Goal: Book appointment/travel/reservation

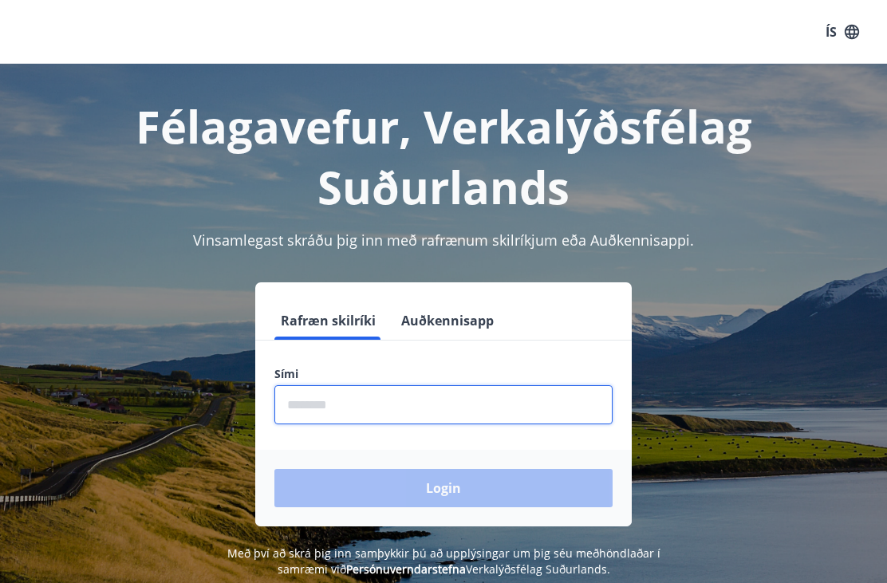
scroll to position [276, 0]
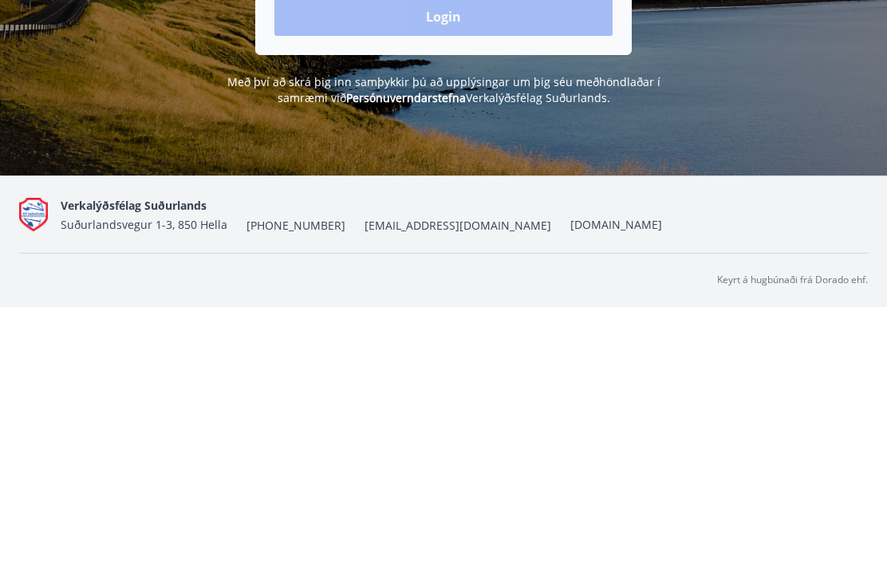
type input "********"
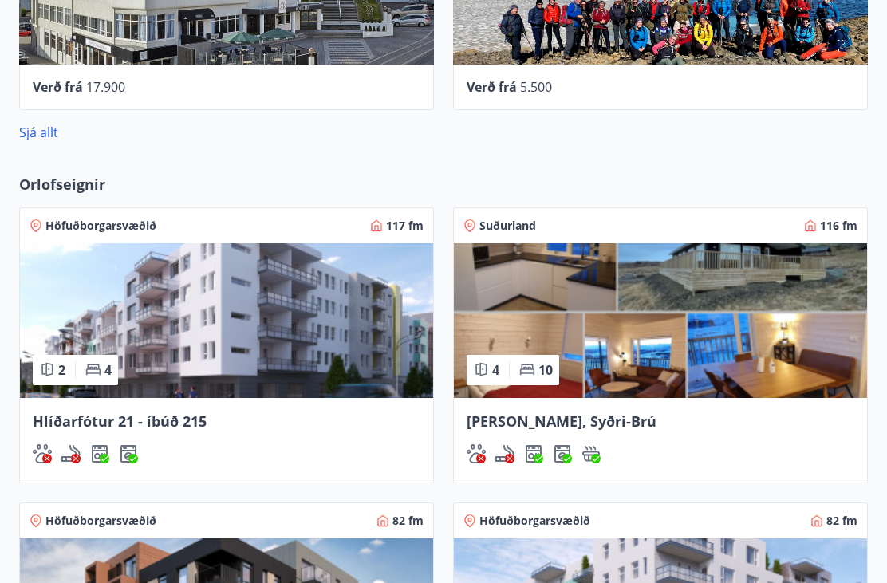
scroll to position [898, 0]
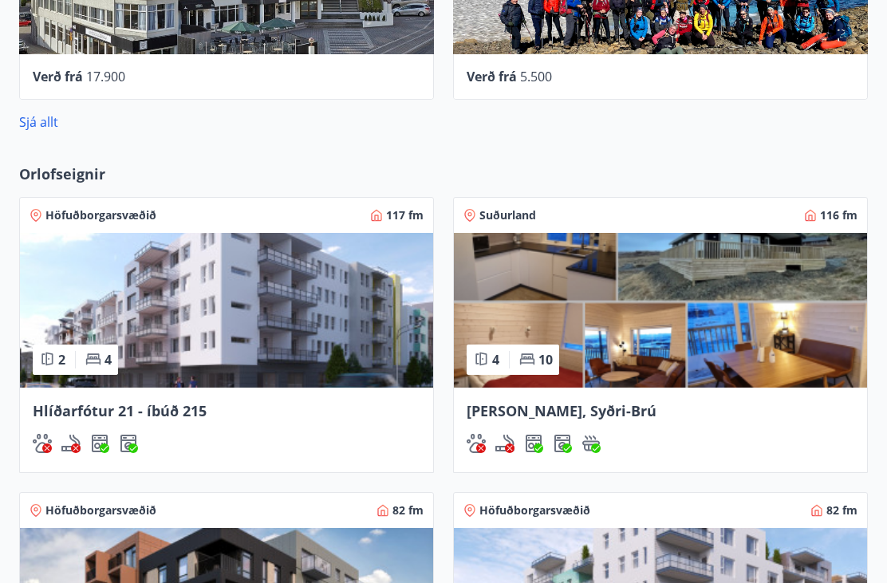
click at [798, 352] on img at bounding box center [660, 311] width 413 height 155
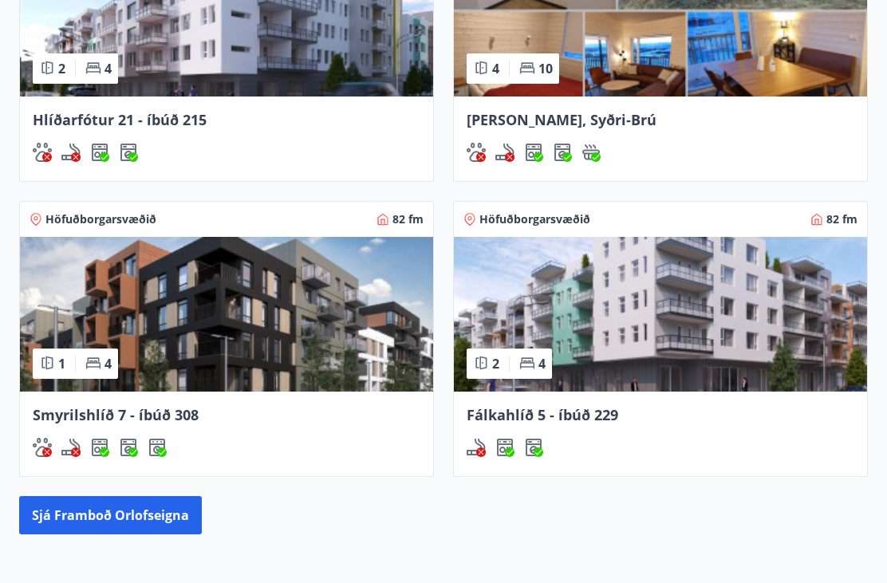
scroll to position [1188, 0]
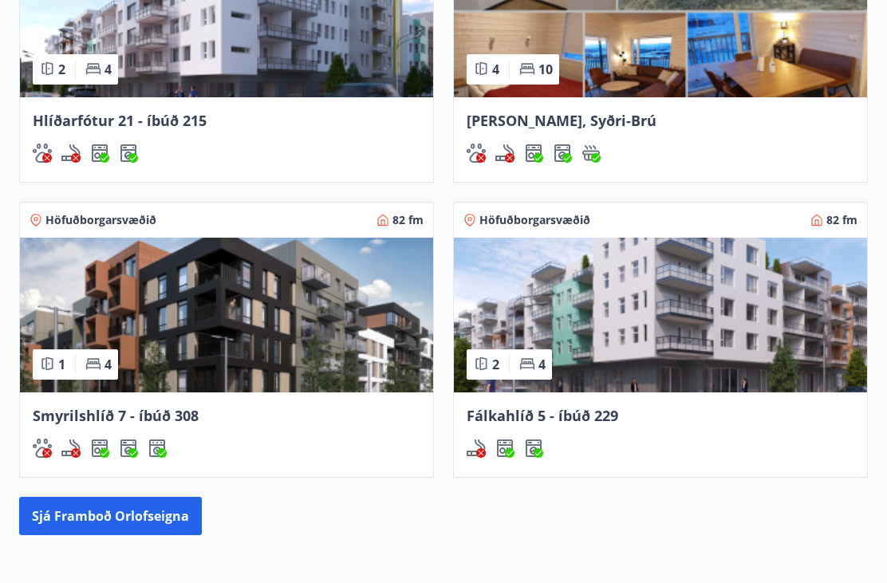
click at [356, 337] on img at bounding box center [226, 316] width 413 height 155
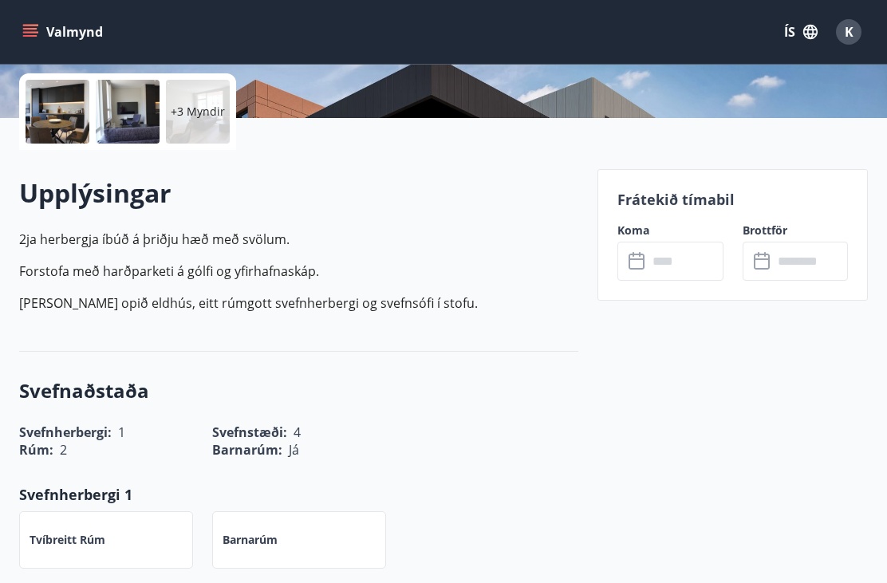
scroll to position [354, 0]
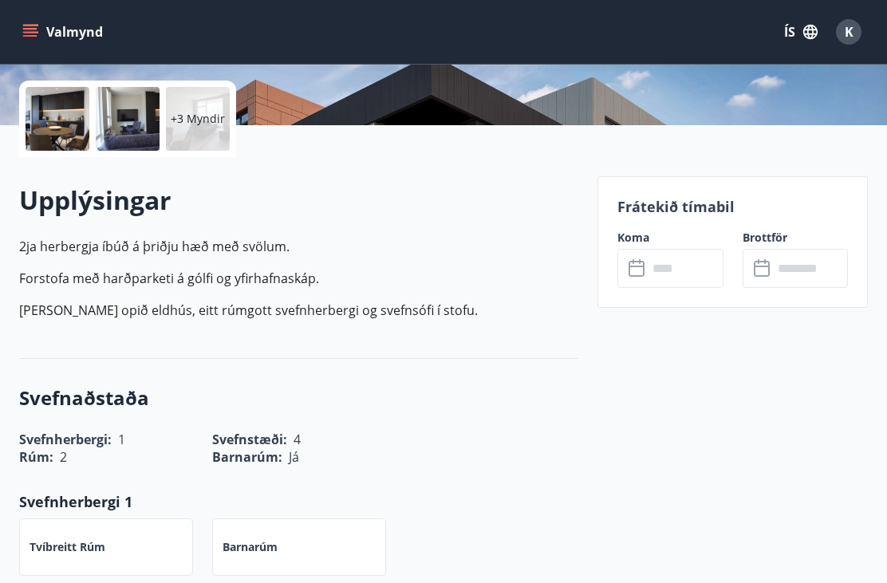
click at [693, 256] on input "text" at bounding box center [685, 268] width 75 height 39
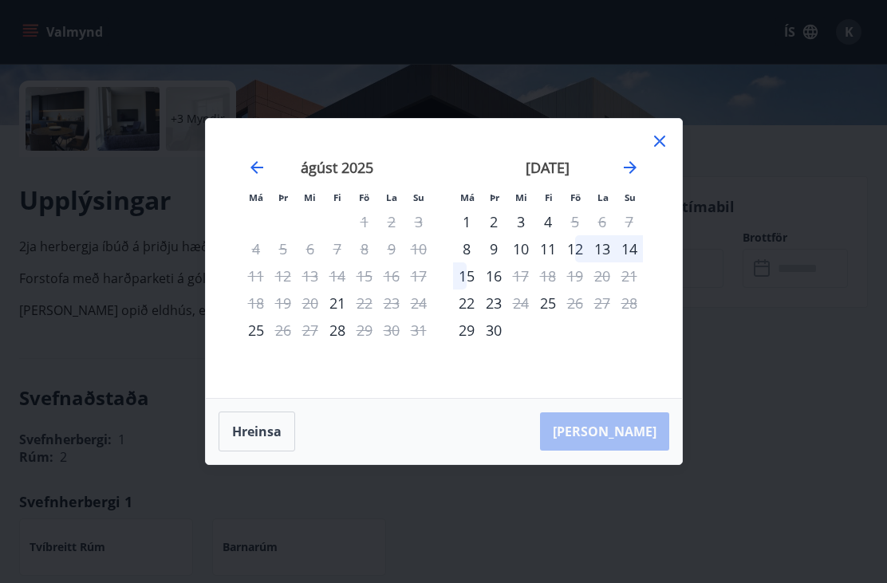
click at [772, 383] on div "Má Þr Mi Fi Fö La Su Má Þr Mi Fi Fö La Su júlí 2025 1 2 3 4 5 6 7 8 9 10 11 12 …" at bounding box center [443, 291] width 887 height 583
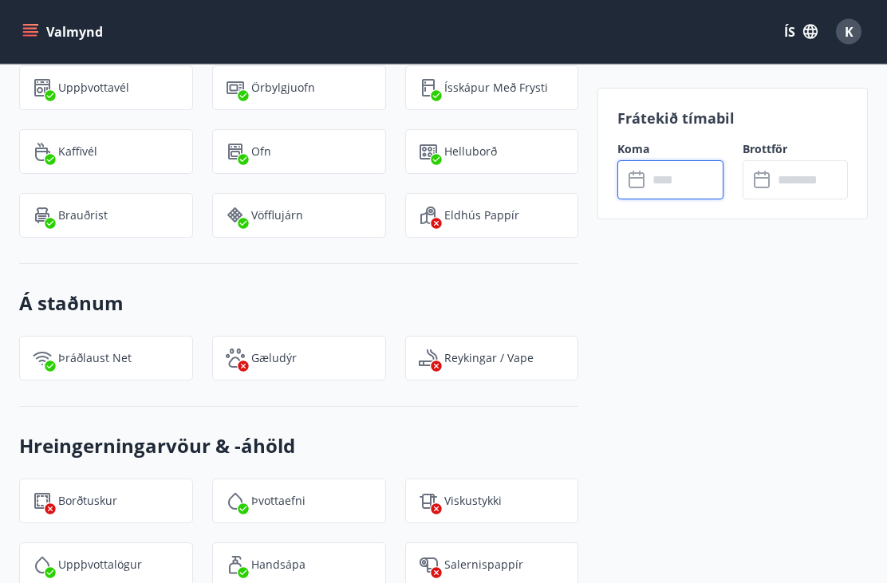
scroll to position [1432, 0]
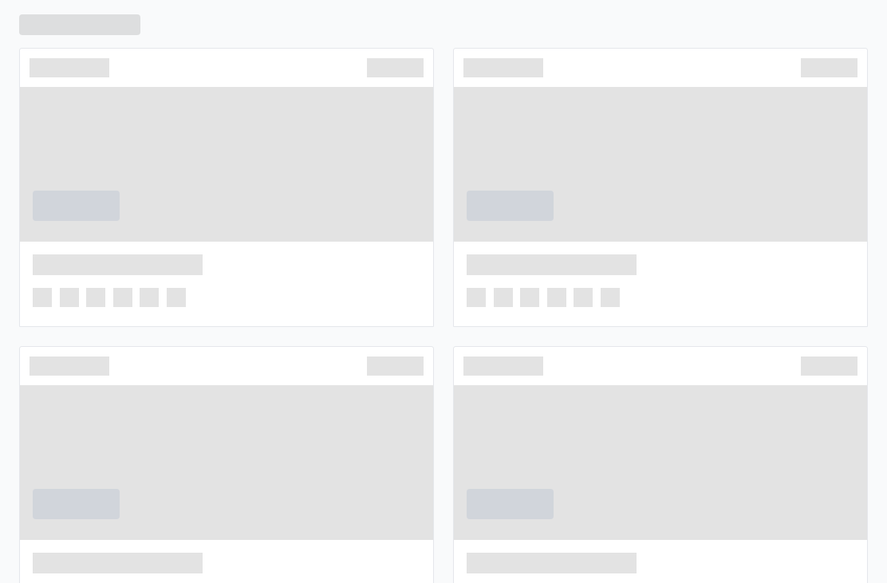
scroll to position [1240, 0]
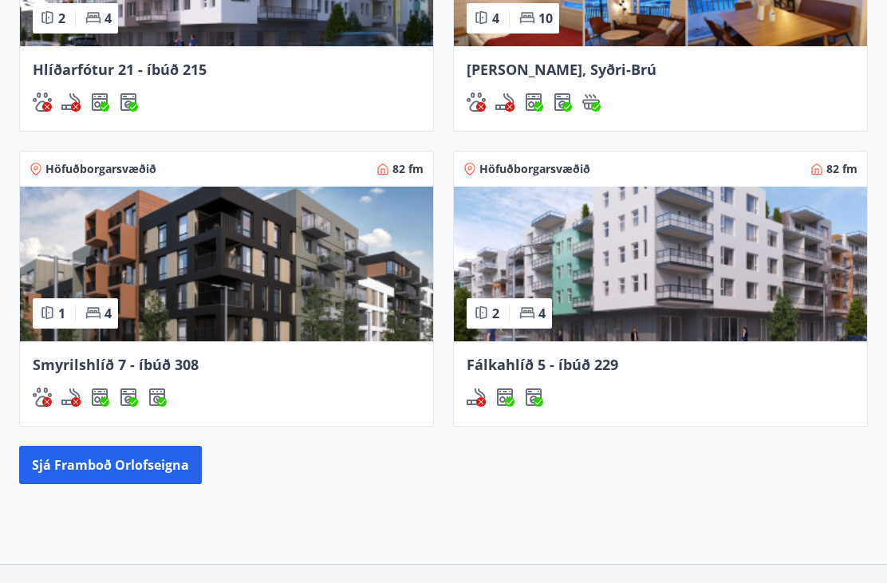
click at [661, 293] on img at bounding box center [660, 264] width 413 height 155
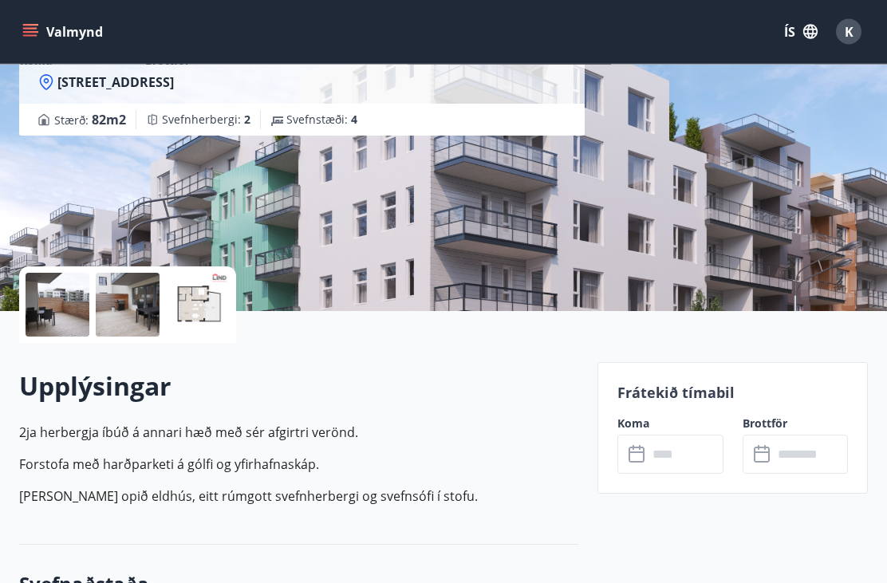
click at [679, 455] on input "text" at bounding box center [685, 455] width 75 height 39
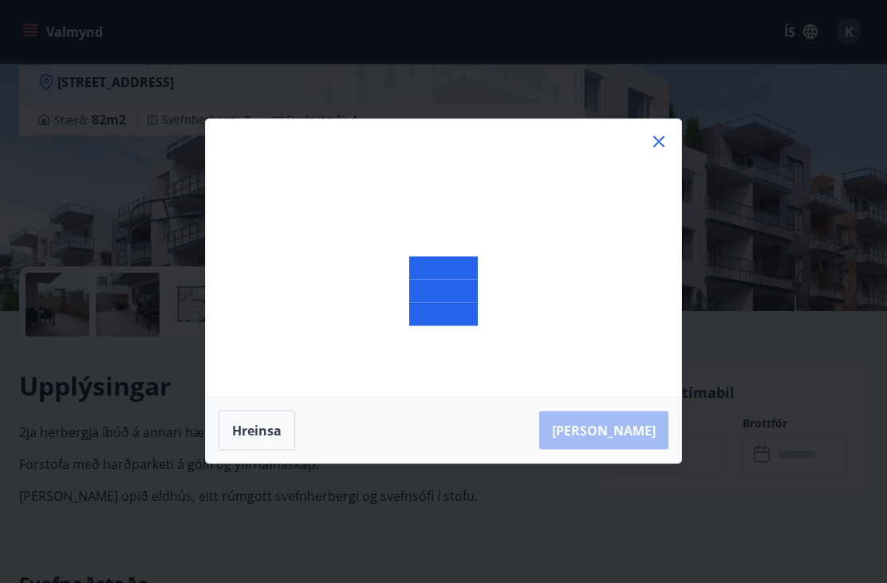
scroll to position [168, 0]
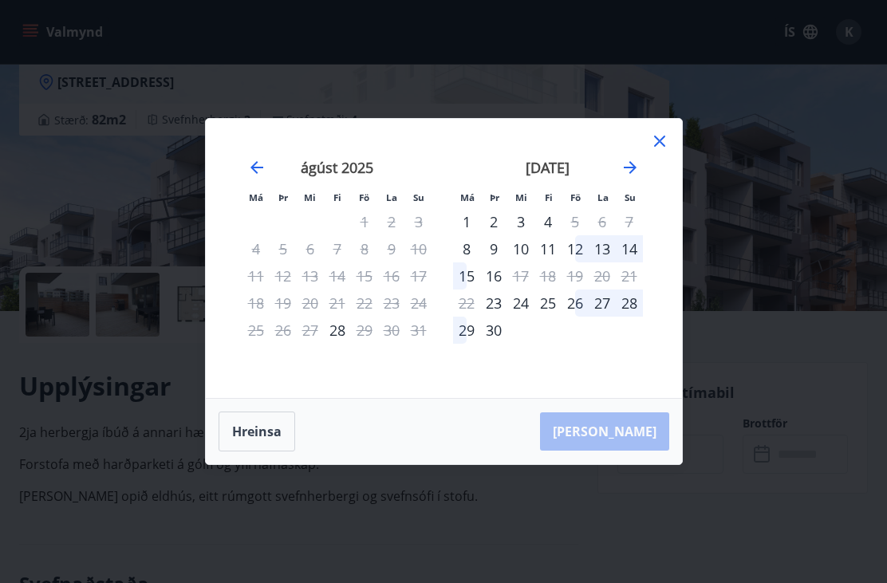
click at [629, 174] on icon "Move forward to switch to the next month." at bounding box center [630, 167] width 13 height 13
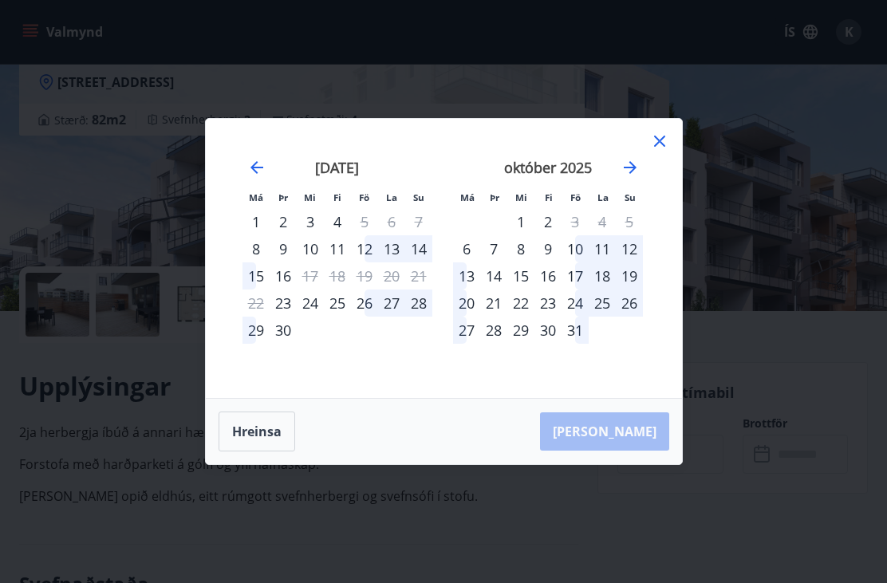
click at [632, 177] on icon "Move forward to switch to the next month." at bounding box center [630, 167] width 19 height 19
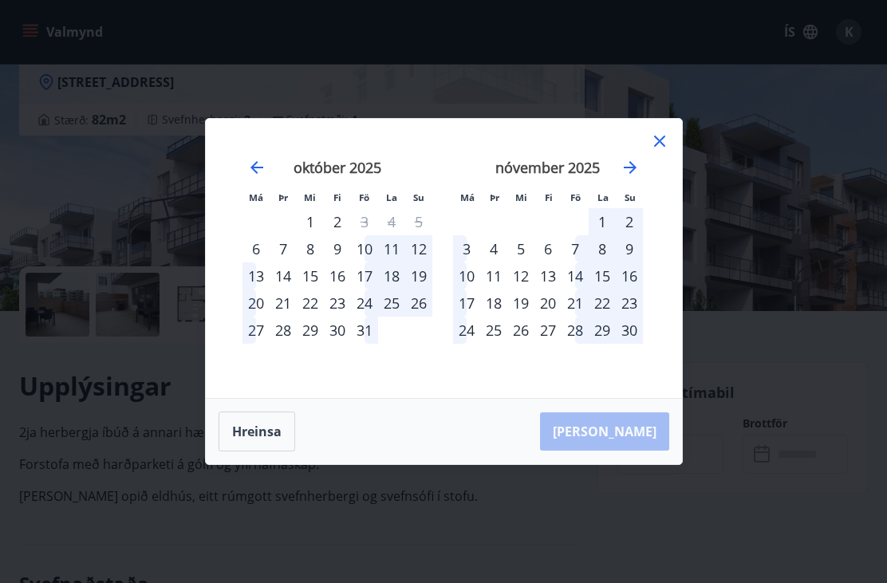
click at [636, 174] on icon "Move forward to switch to the next month." at bounding box center [630, 167] width 13 height 13
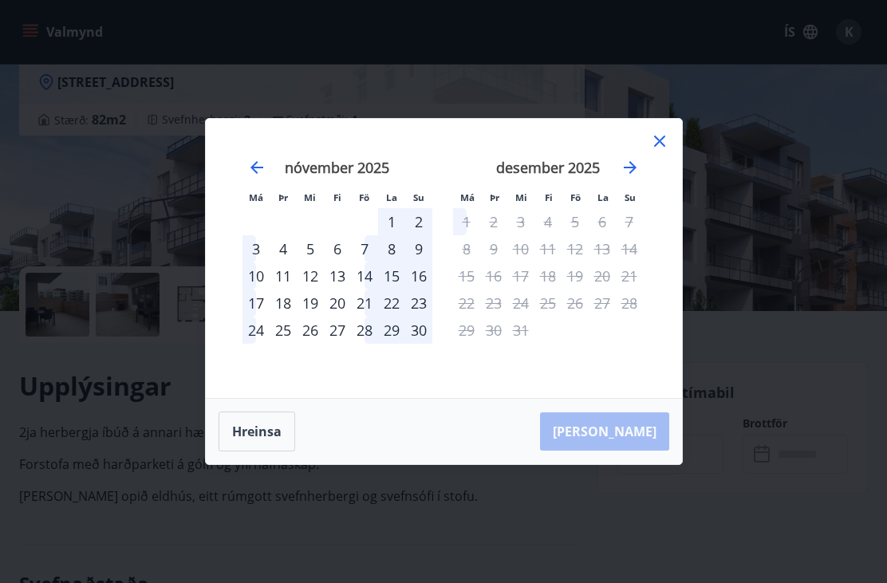
click at [595, 559] on div "Má Þr Mi Fi Fö La Su Má Þr Mi Fi Fö La Su október 2025 1 2 3 4 5 6 7 8 9 10 11 …" at bounding box center [443, 291] width 887 height 583
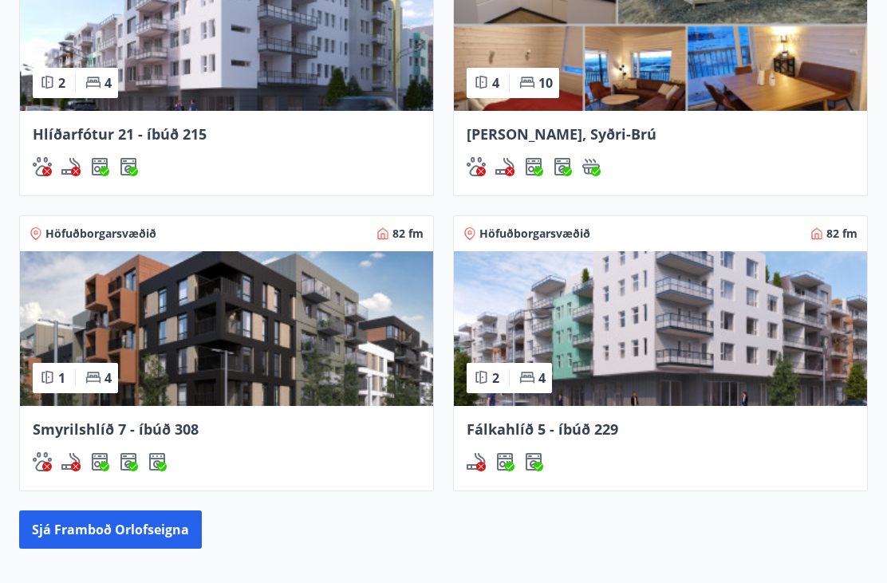
scroll to position [1097, 0]
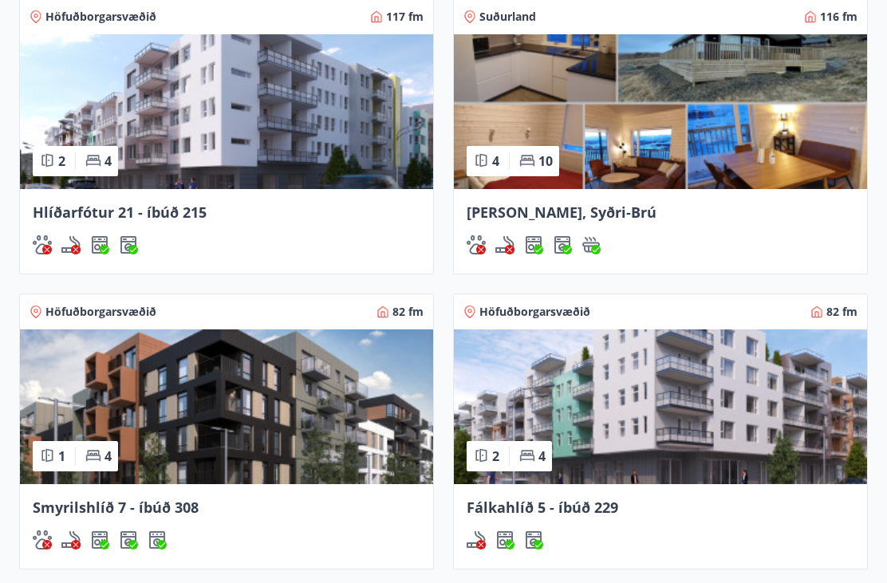
click at [346, 128] on img at bounding box center [226, 111] width 413 height 155
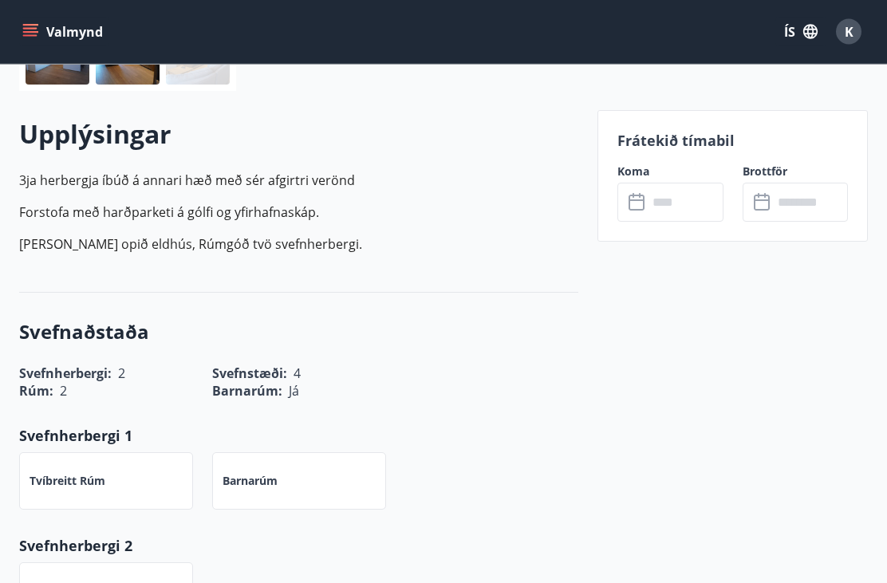
scroll to position [346, 0]
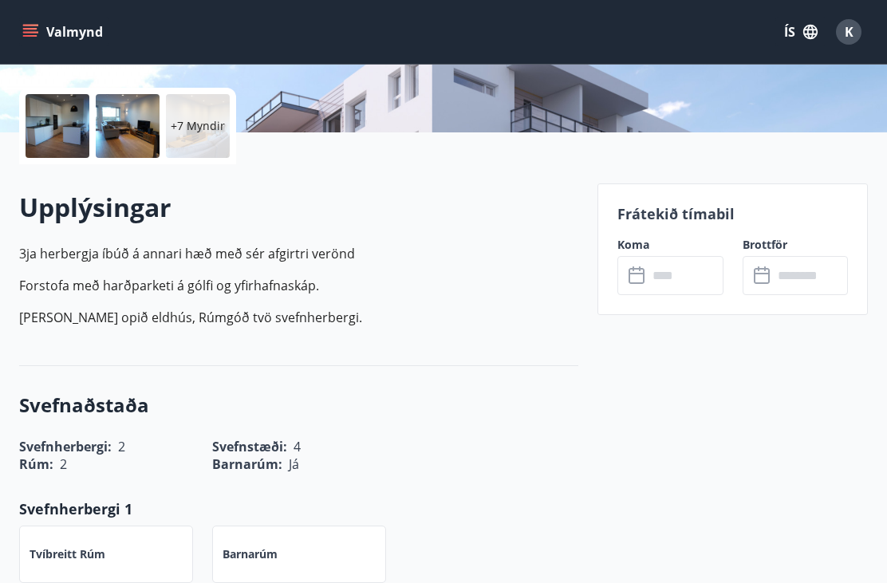
click at [681, 273] on input "text" at bounding box center [685, 275] width 75 height 39
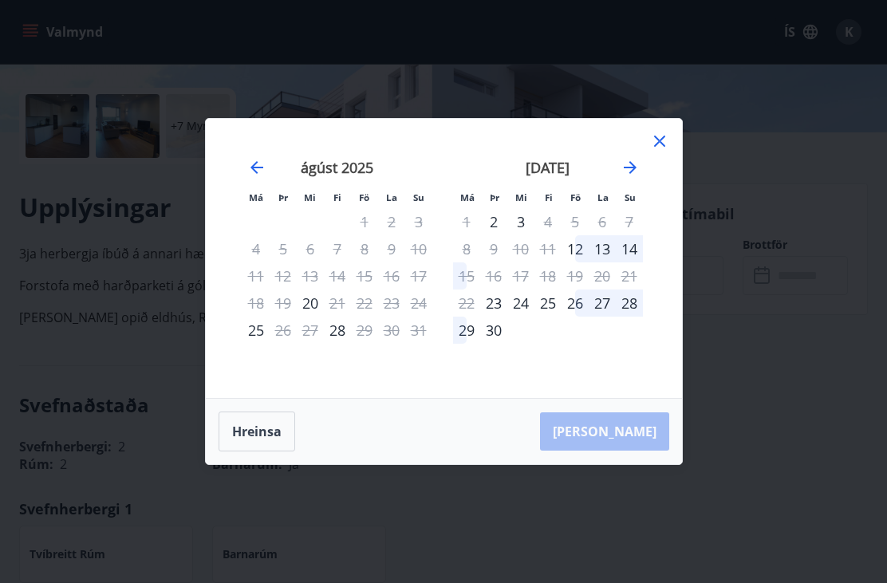
click at [752, 428] on div "Má Þr Mi Fi Fö La Su Má Þr Mi Fi Fö La Su júlí 2025 1 2 3 4 5 6 7 8 9 10 11 12 …" at bounding box center [443, 291] width 887 height 583
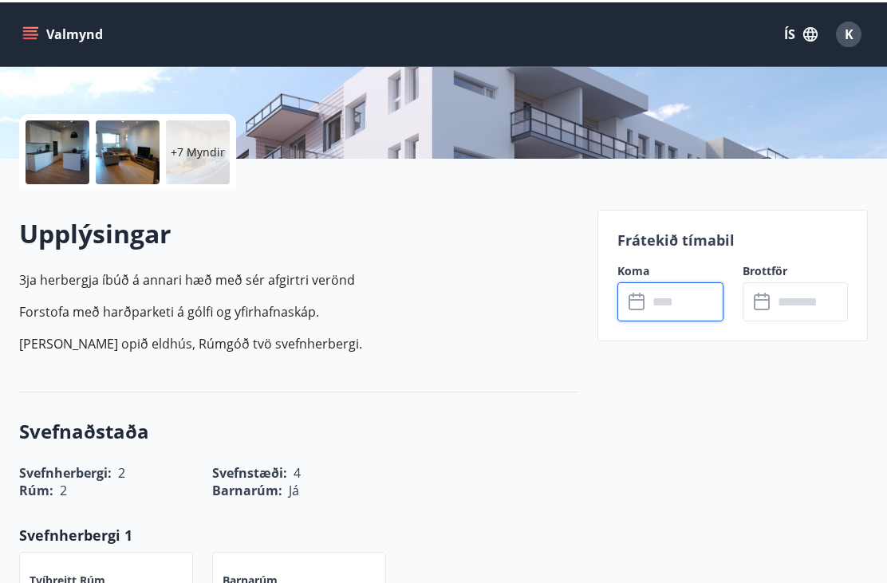
scroll to position [0, 0]
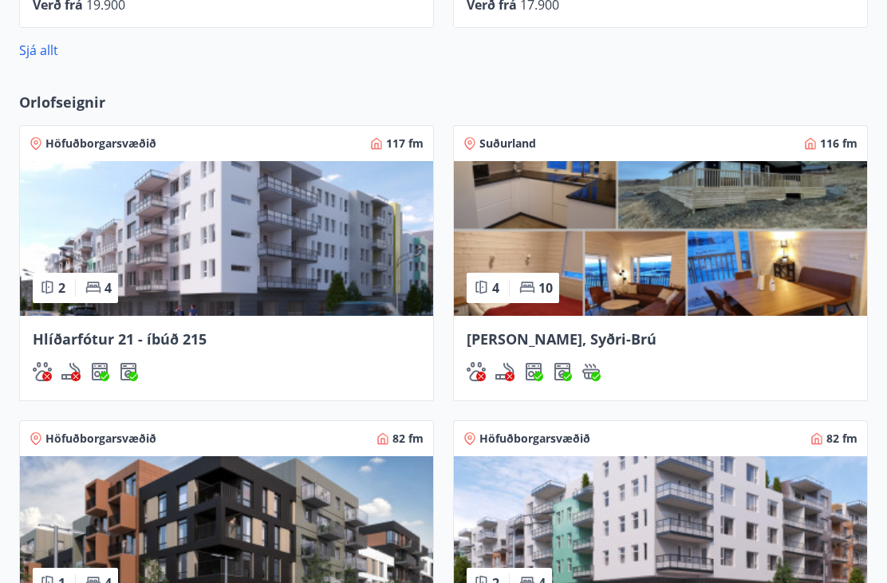
scroll to position [964, 0]
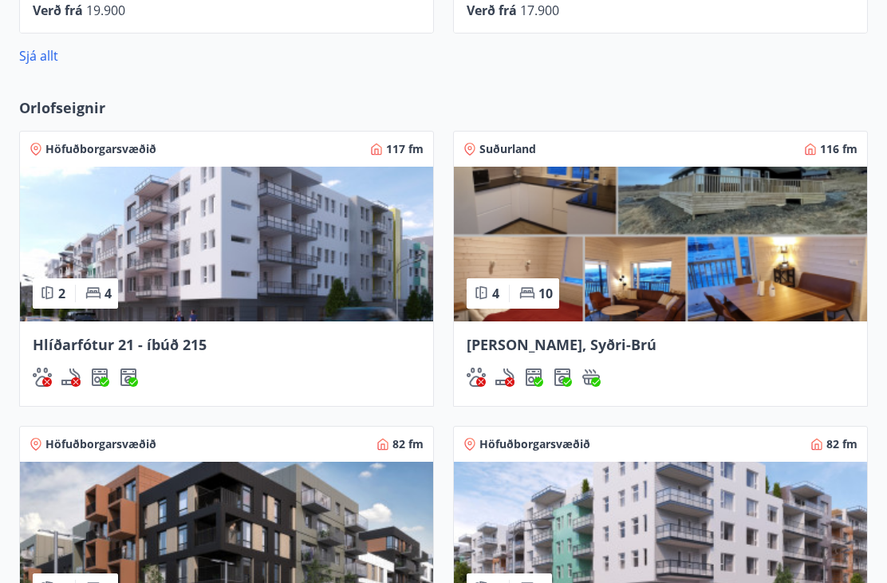
click at [803, 277] on img at bounding box center [660, 245] width 413 height 155
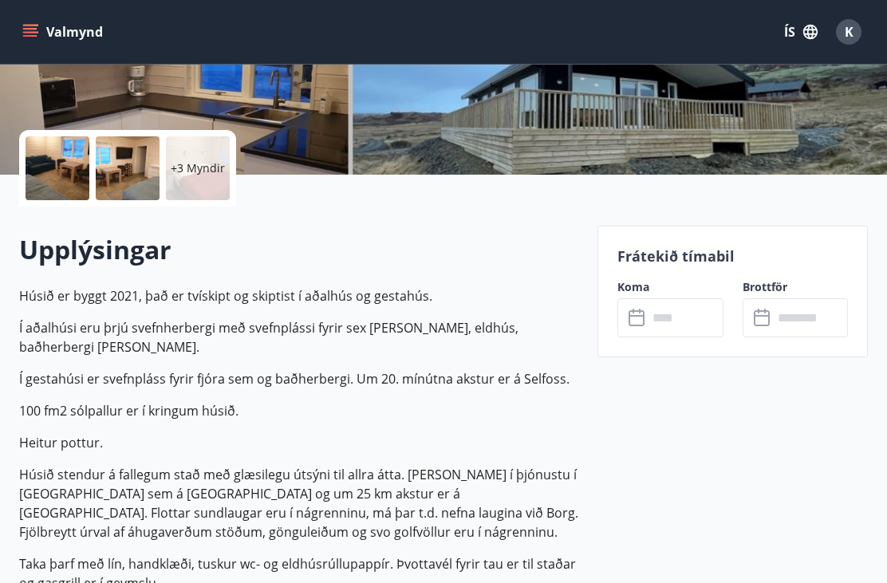
scroll to position [302, 0]
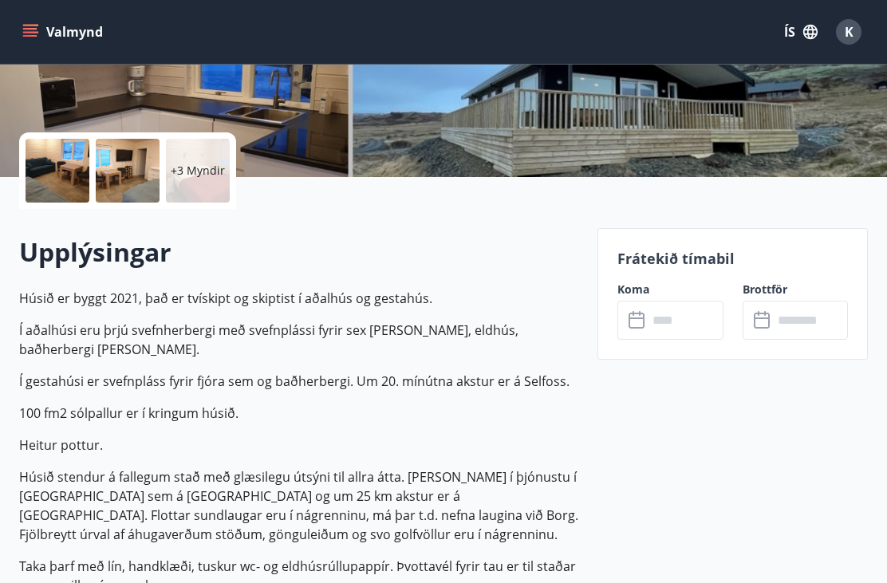
click at [686, 321] on input "text" at bounding box center [685, 320] width 75 height 39
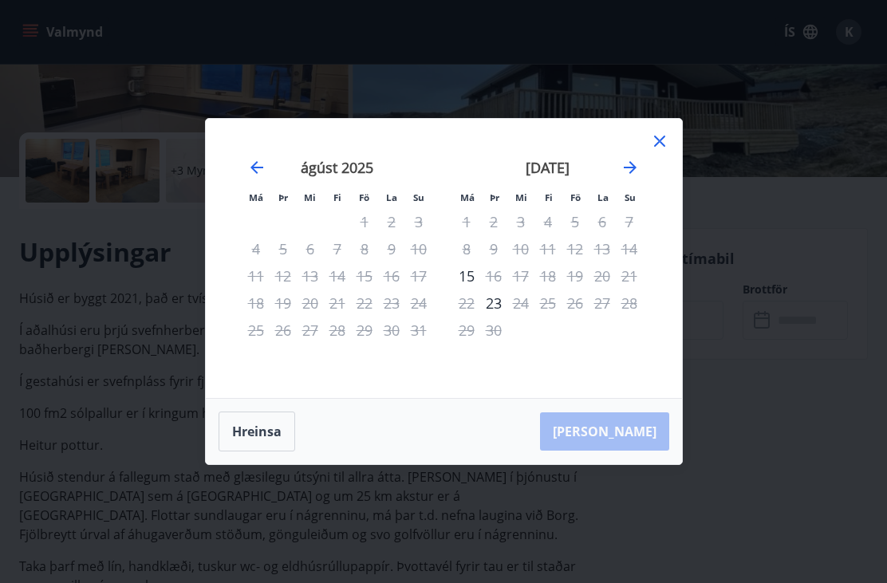
click at [635, 177] on icon "Move forward to switch to the next month." at bounding box center [630, 167] width 19 height 19
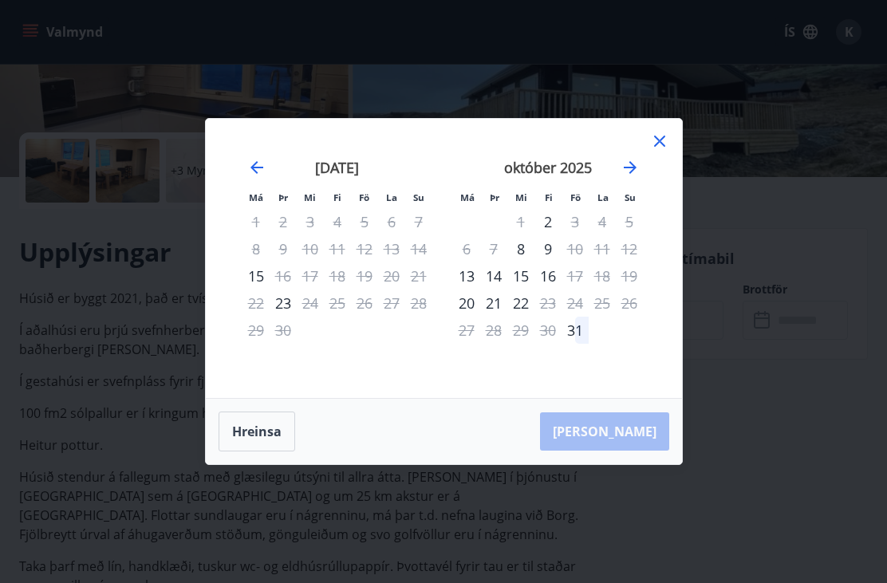
click at [638, 177] on icon "Move forward to switch to the next month." at bounding box center [630, 167] width 19 height 19
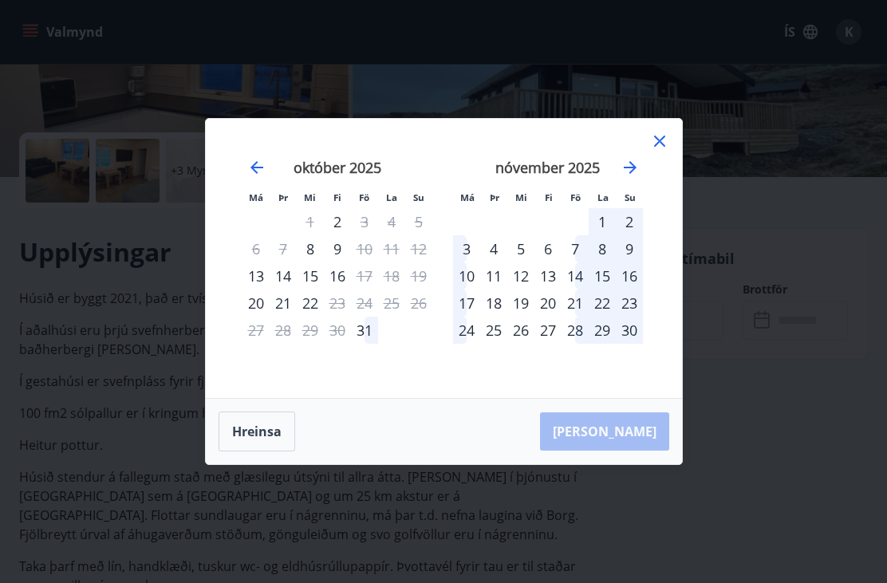
click at [639, 177] on icon "Move forward to switch to the next month." at bounding box center [630, 167] width 19 height 19
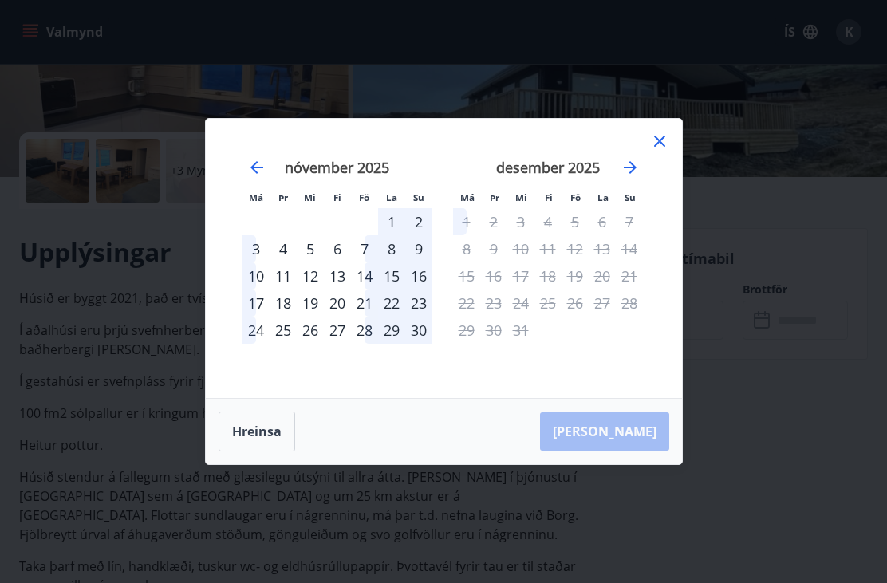
click at [658, 151] on icon at bounding box center [659, 141] width 19 height 19
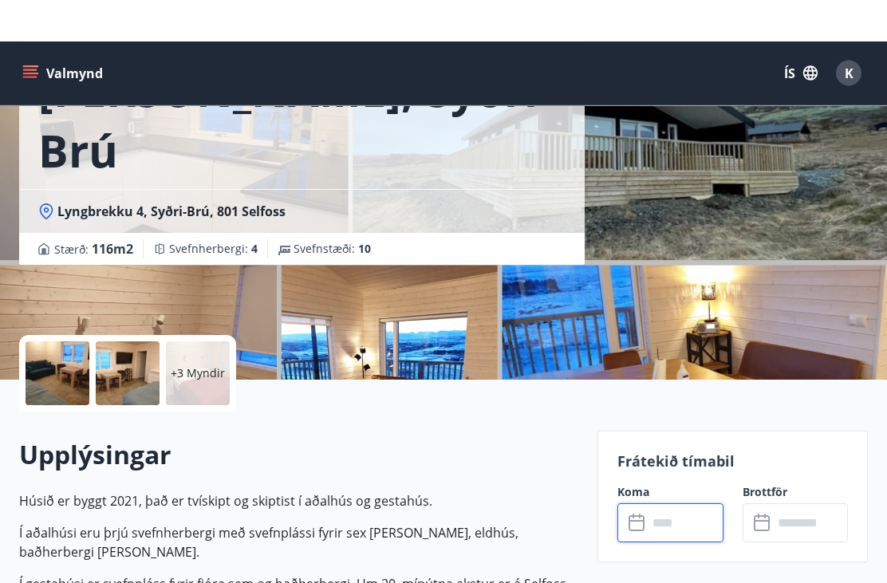
scroll to position [0, 0]
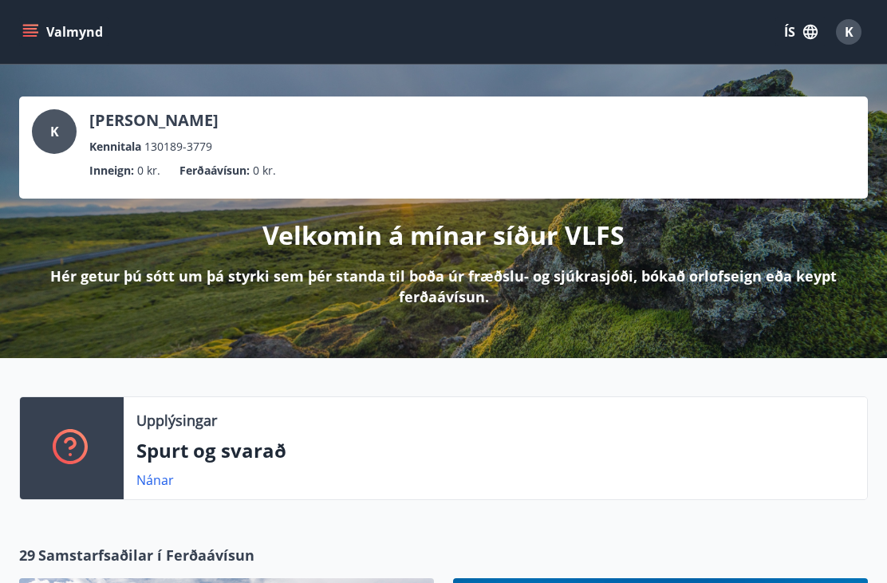
click at [789, 29] on button "ÍS" at bounding box center [801, 32] width 51 height 29
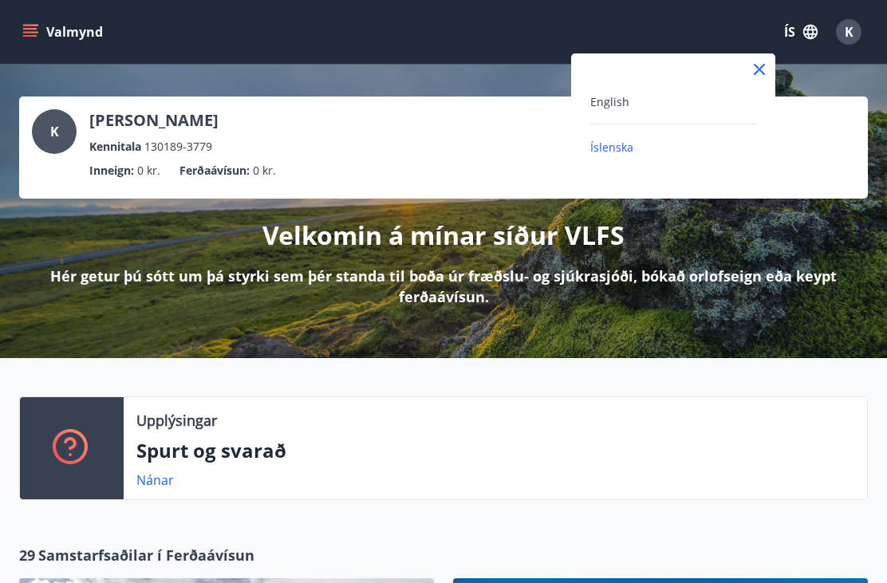
click at [687, 99] on div "English" at bounding box center [674, 101] width 166 height 19
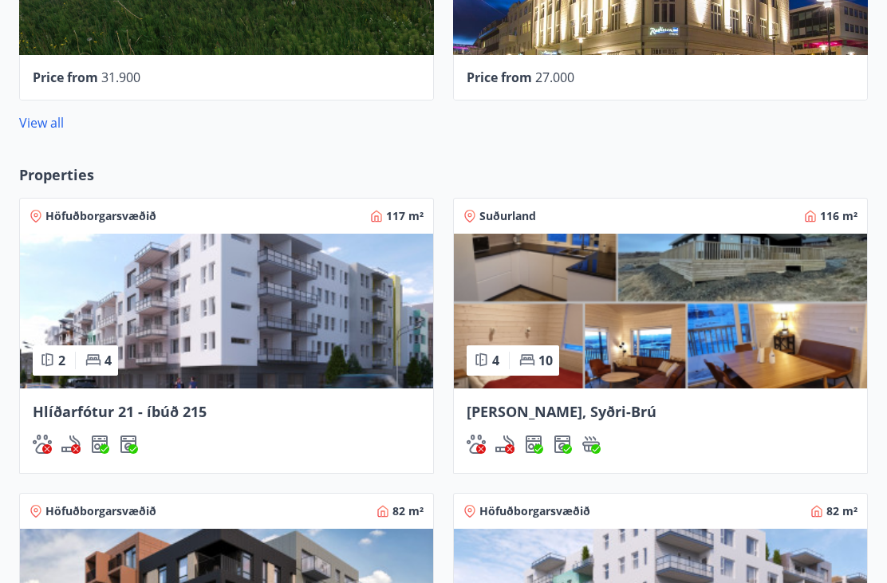
scroll to position [898, 0]
click at [42, 127] on link "View all" at bounding box center [41, 123] width 45 height 18
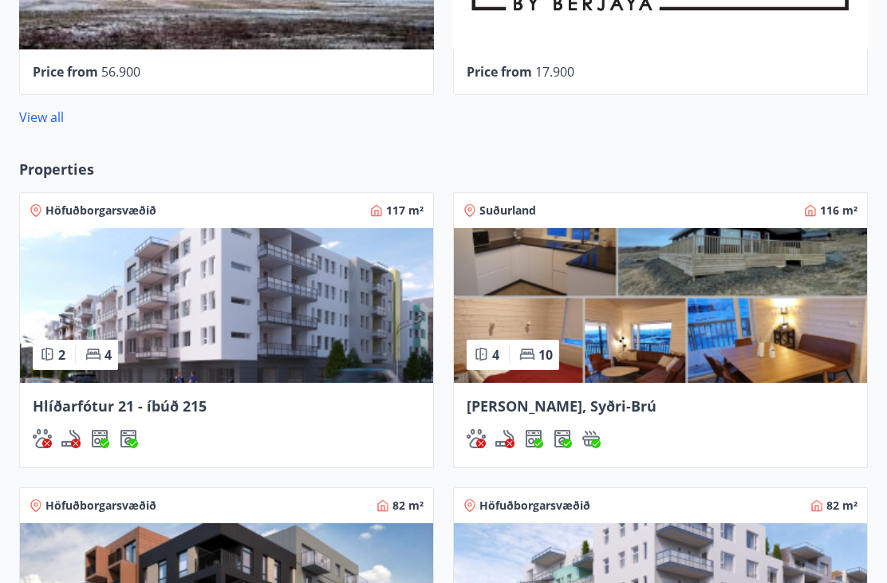
scroll to position [1305, 0]
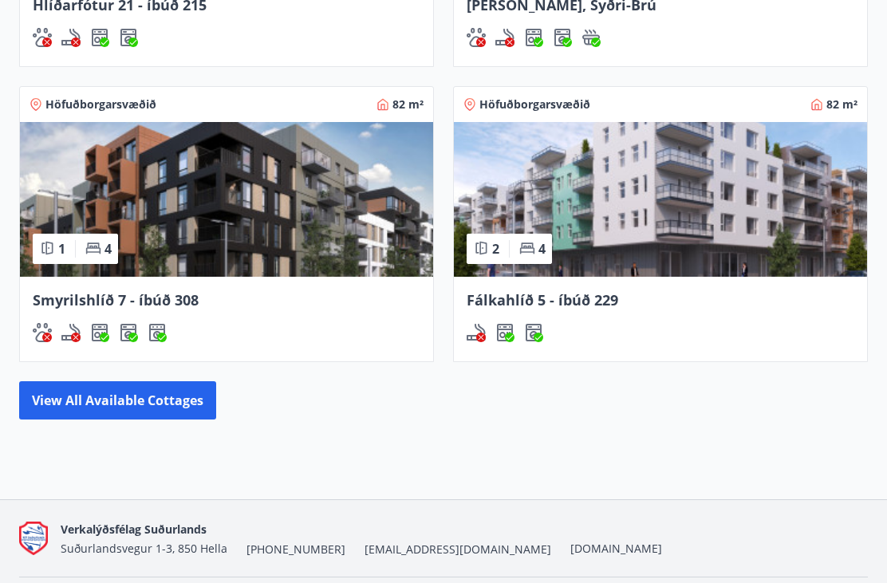
click at [181, 403] on button "View all available cottages" at bounding box center [117, 400] width 197 height 38
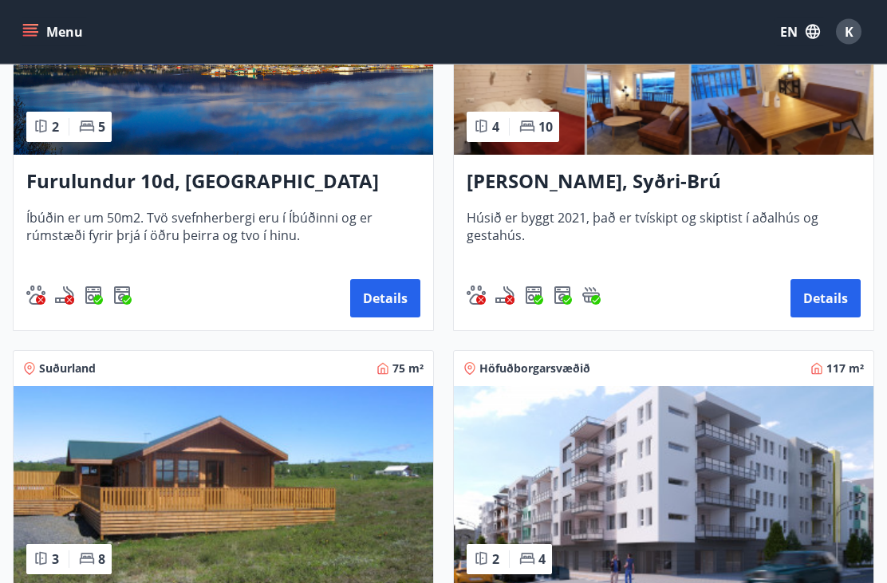
scroll to position [441, 0]
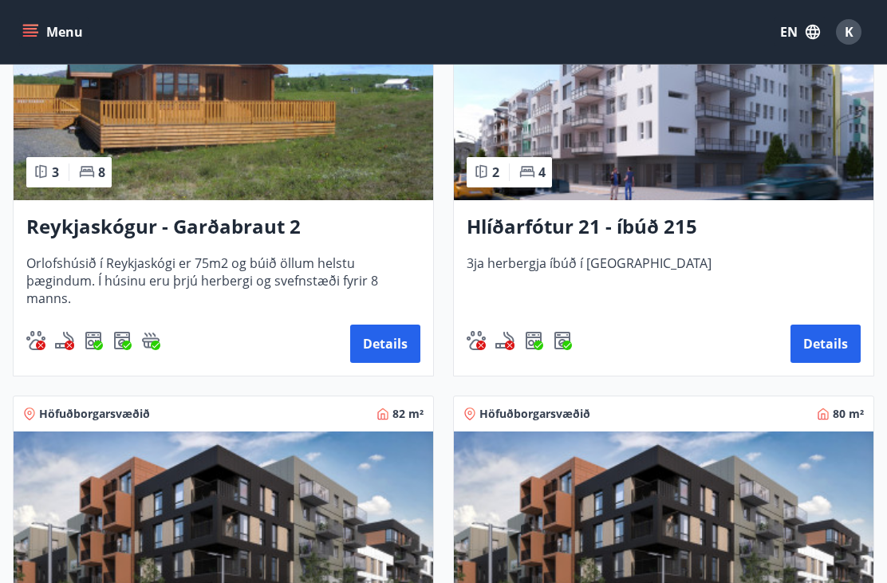
click at [375, 149] on img at bounding box center [224, 99] width 420 height 201
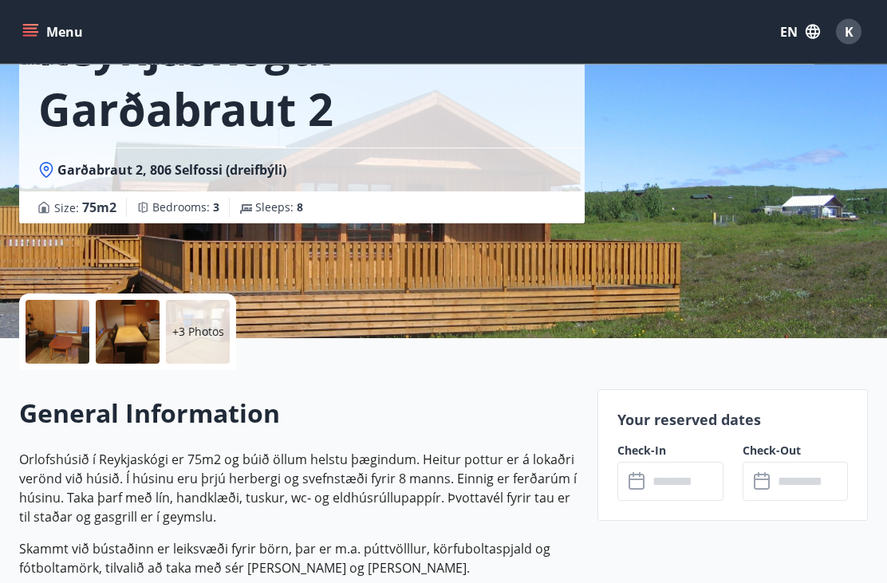
click at [681, 467] on input "text" at bounding box center [685, 482] width 75 height 39
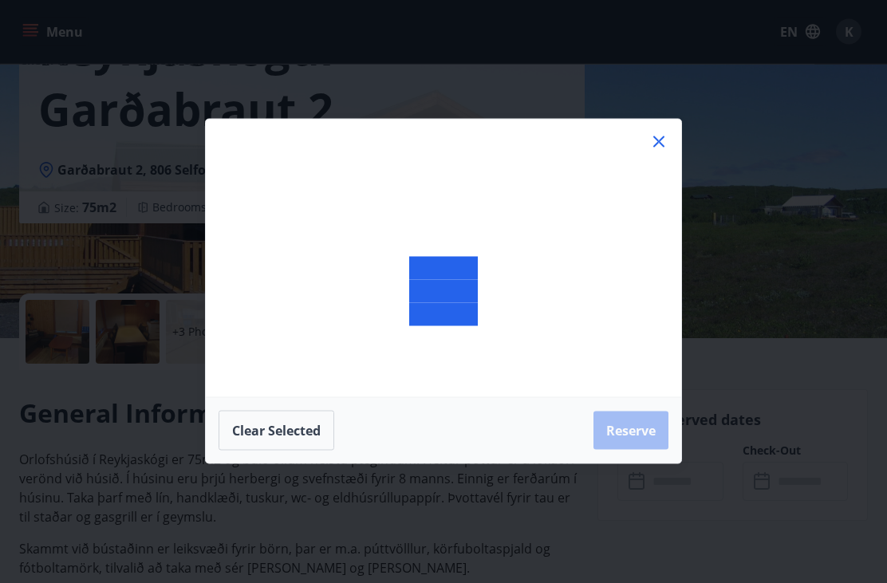
scroll to position [140, 0]
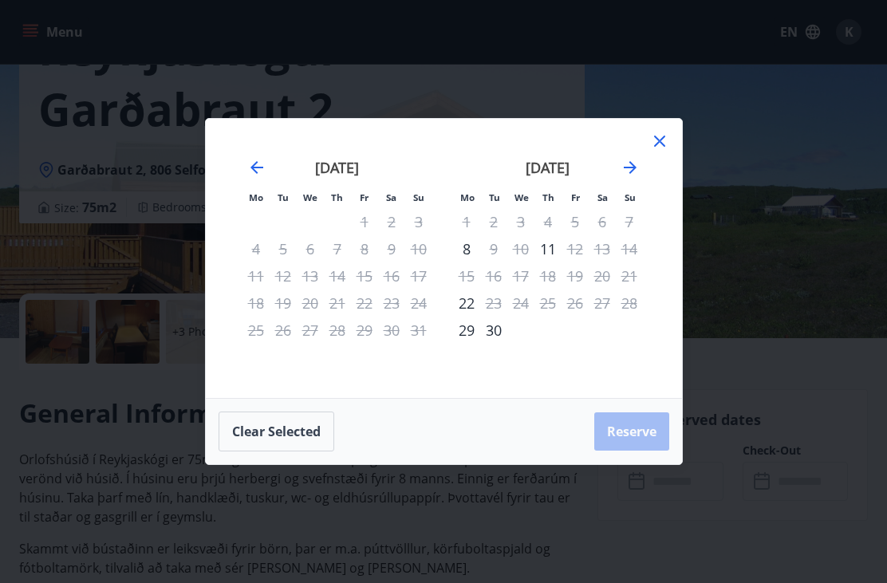
click at [634, 174] on icon "Move forward to switch to the next month." at bounding box center [630, 167] width 13 height 13
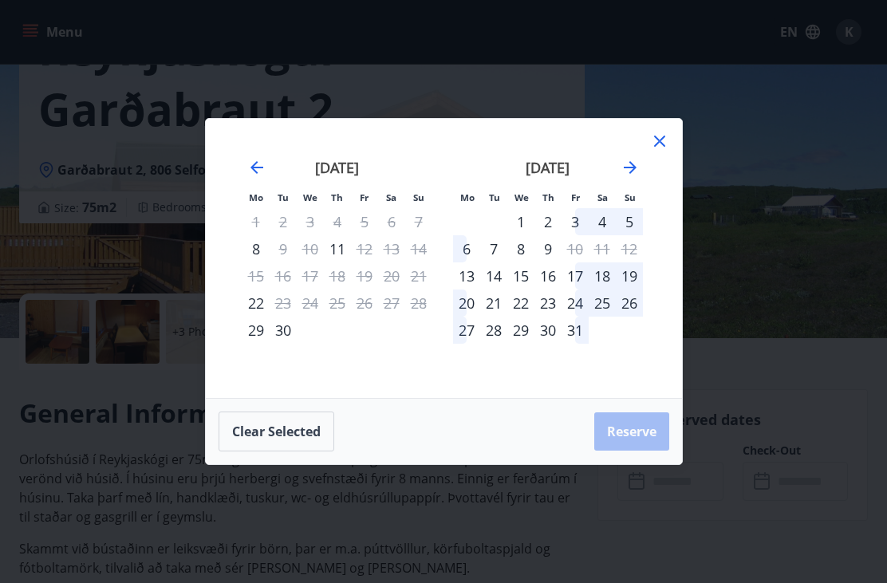
click at [631, 177] on icon "Move forward to switch to the next month." at bounding box center [630, 167] width 19 height 19
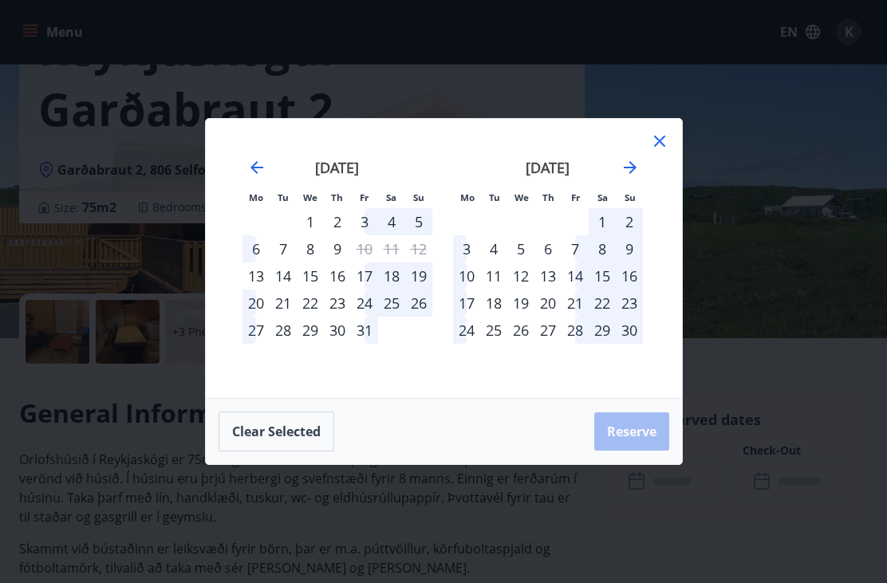
click at [639, 177] on icon "Move forward to switch to the next month." at bounding box center [630, 167] width 19 height 19
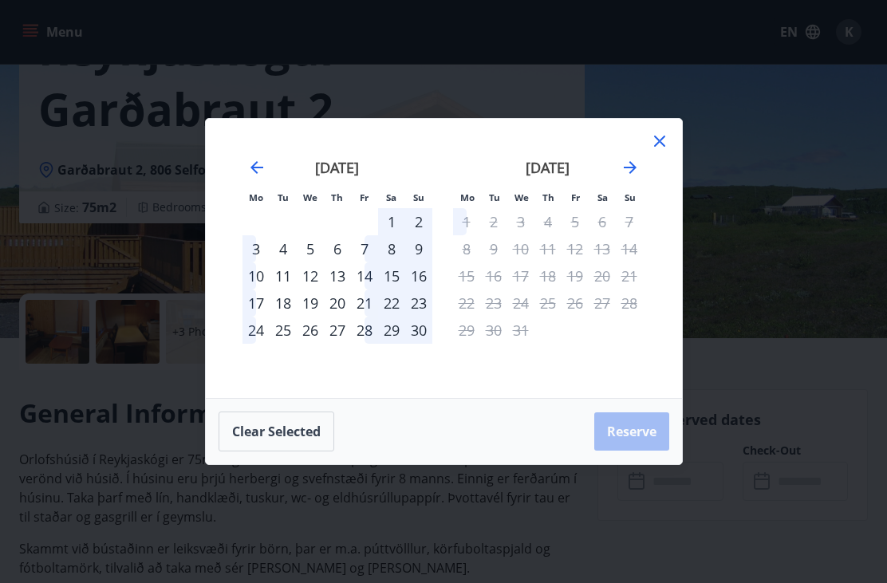
click at [639, 177] on icon "Move forward to switch to the next month." at bounding box center [630, 167] width 19 height 19
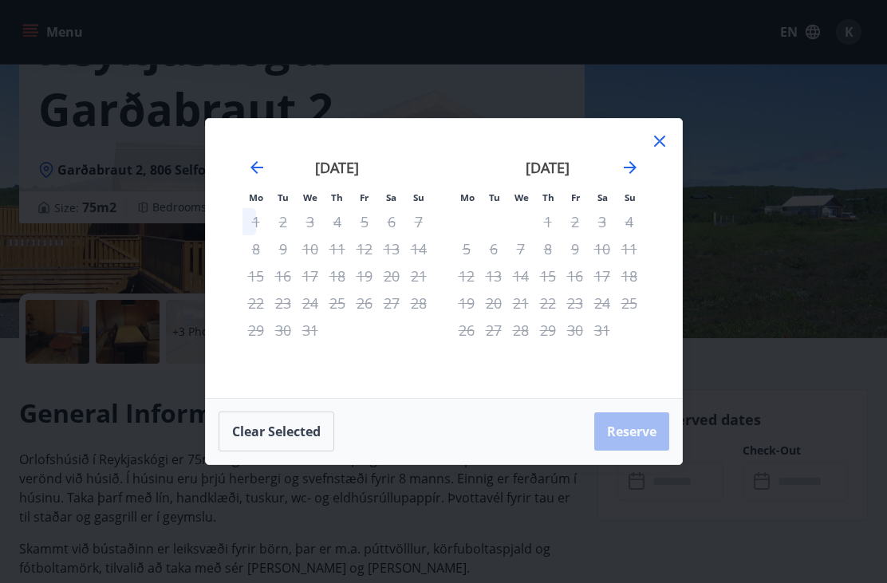
click at [262, 177] on icon "Move backward to switch to the previous month." at bounding box center [256, 167] width 19 height 19
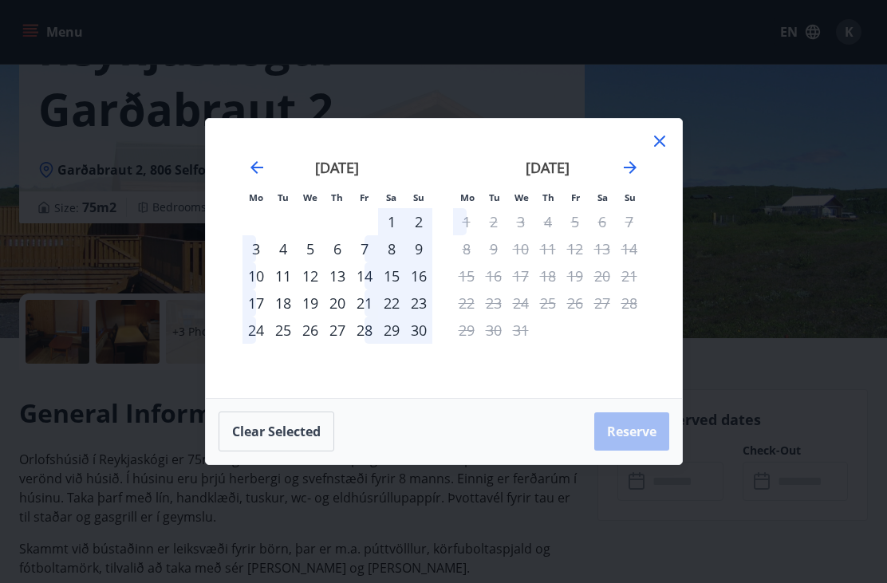
click at [678, 554] on div "Mo Tu We Th Fr Sa Su Mo Tu We Th Fr Sa Su October 2025 1 2 3 4 5 6 7 8 9 10 11 …" at bounding box center [443, 291] width 887 height 583
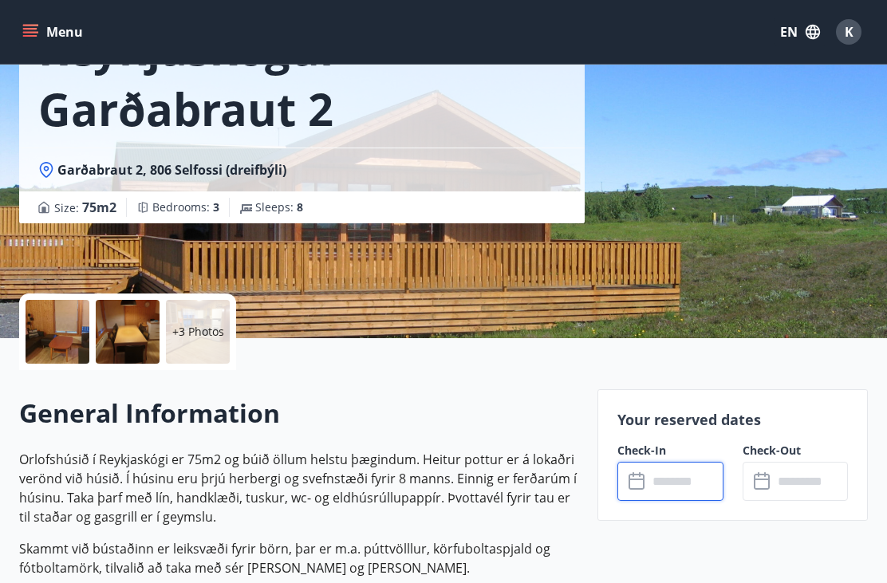
click at [596, 267] on div "Reykjaskógur - Garðabraut 2 Garðabraut 2, 806 Selfossi (dreifbýli) Size : 75 m2…" at bounding box center [443, 99] width 849 height 479
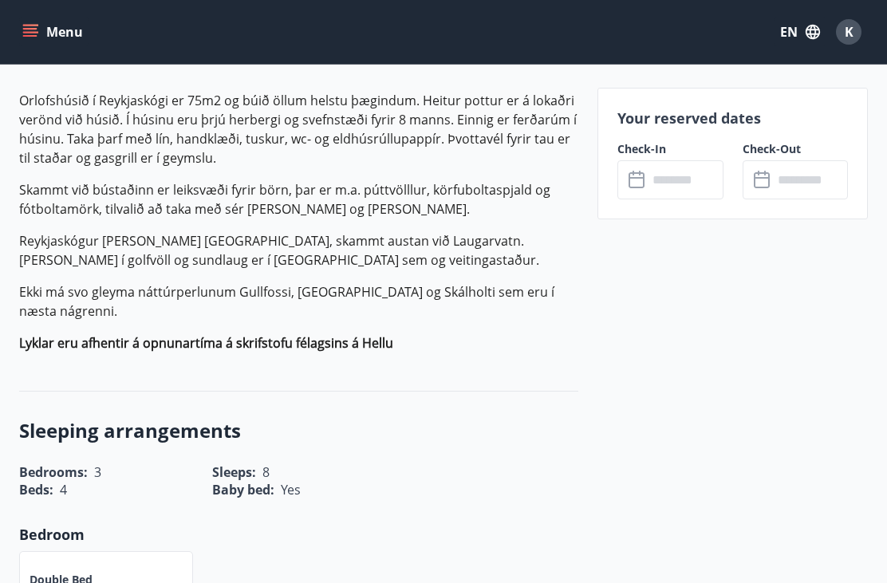
scroll to position [500, 0]
click at [681, 180] on input "text" at bounding box center [685, 179] width 75 height 39
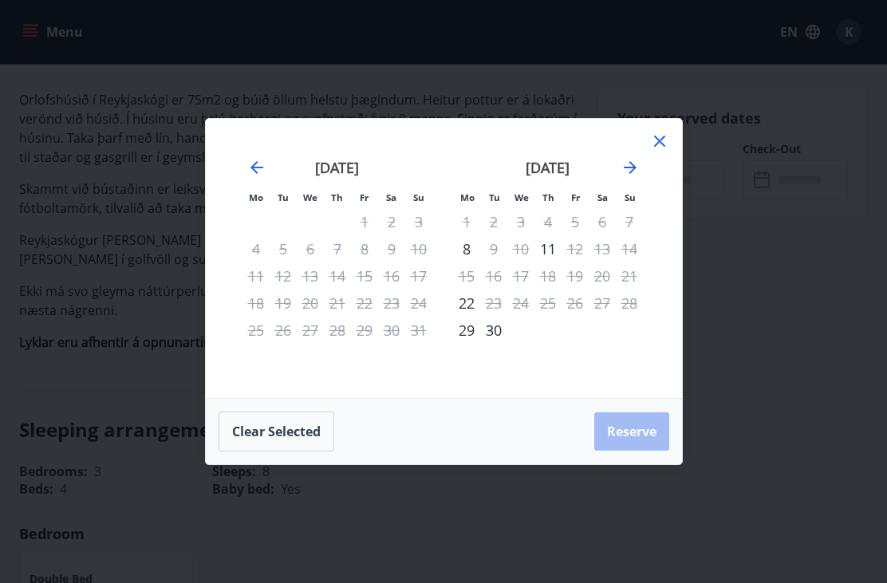
click at [633, 160] on icon "Move forward to switch to the next month." at bounding box center [630, 167] width 19 height 19
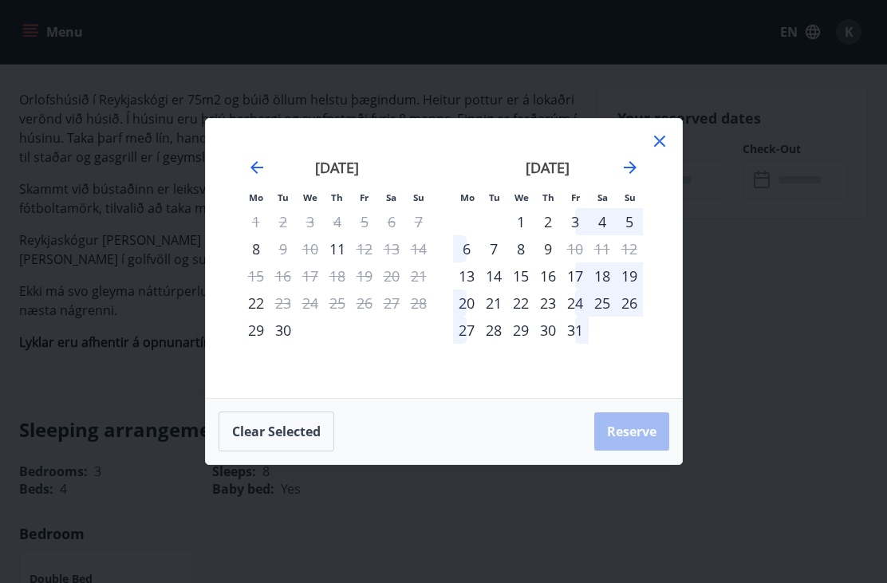
click at [571, 295] on div "24" at bounding box center [575, 303] width 27 height 27
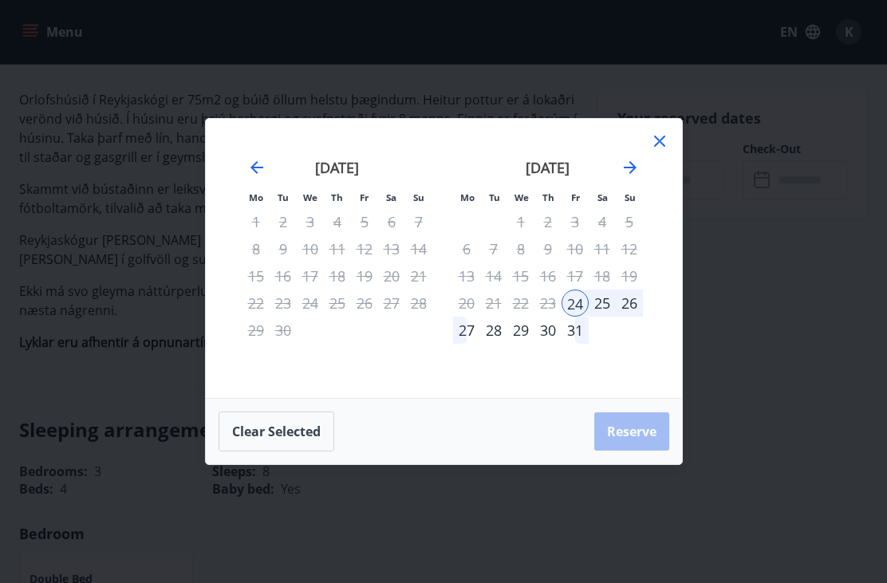
click at [634, 296] on div "26" at bounding box center [629, 303] width 27 height 27
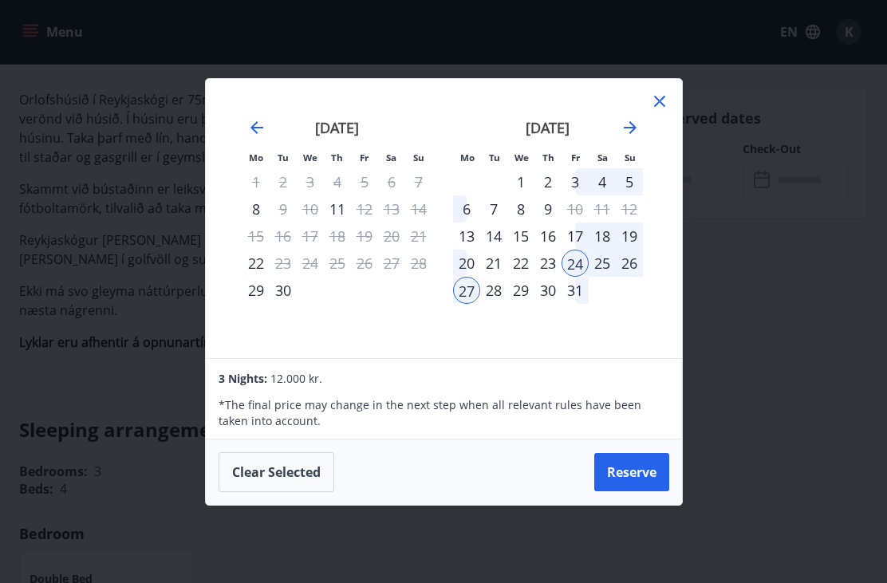
click at [630, 255] on div "26" at bounding box center [629, 263] width 27 height 27
click at [465, 285] on div "27" at bounding box center [466, 290] width 27 height 27
click at [474, 229] on div "13" at bounding box center [466, 236] width 27 height 27
click at [634, 229] on div "19" at bounding box center [629, 236] width 27 height 27
click at [467, 259] on div "20" at bounding box center [466, 263] width 27 height 27
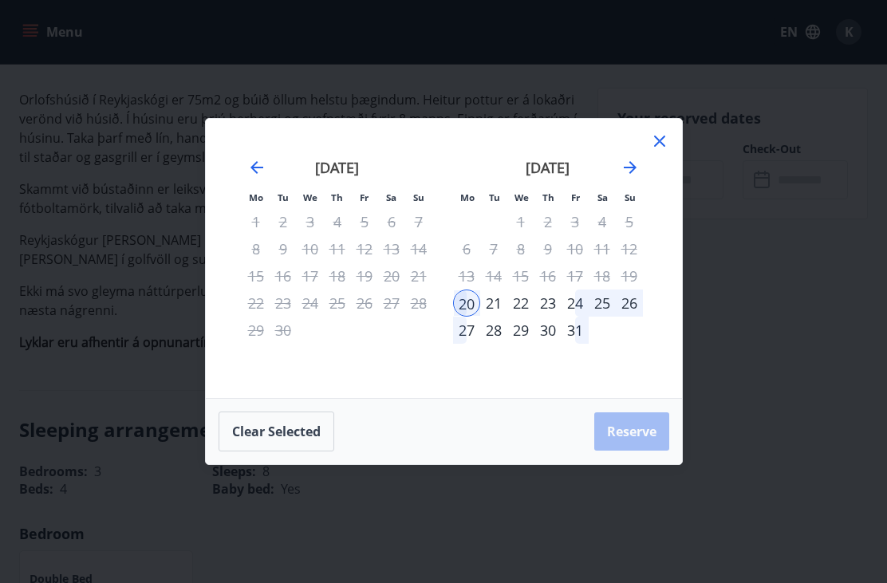
click at [468, 333] on div "27" at bounding box center [466, 330] width 27 height 27
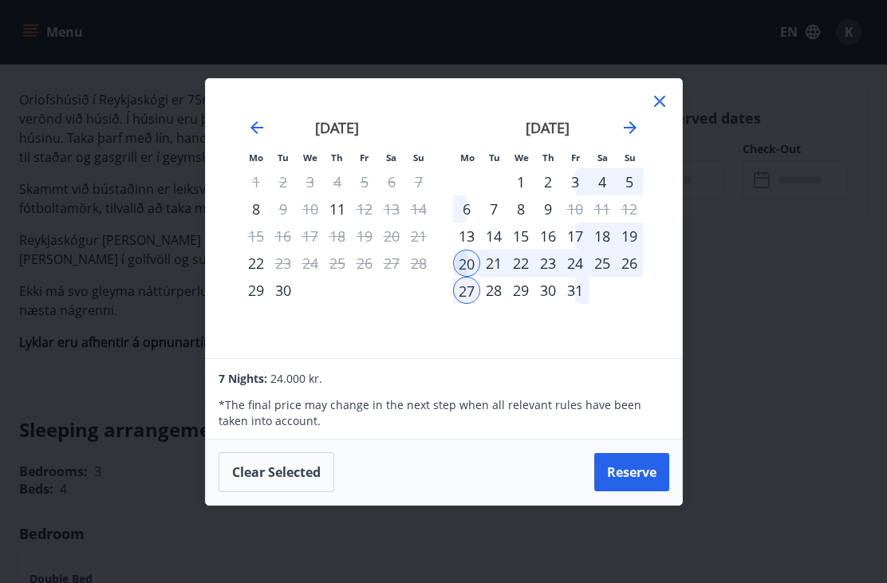
click at [667, 101] on icon at bounding box center [659, 101] width 19 height 19
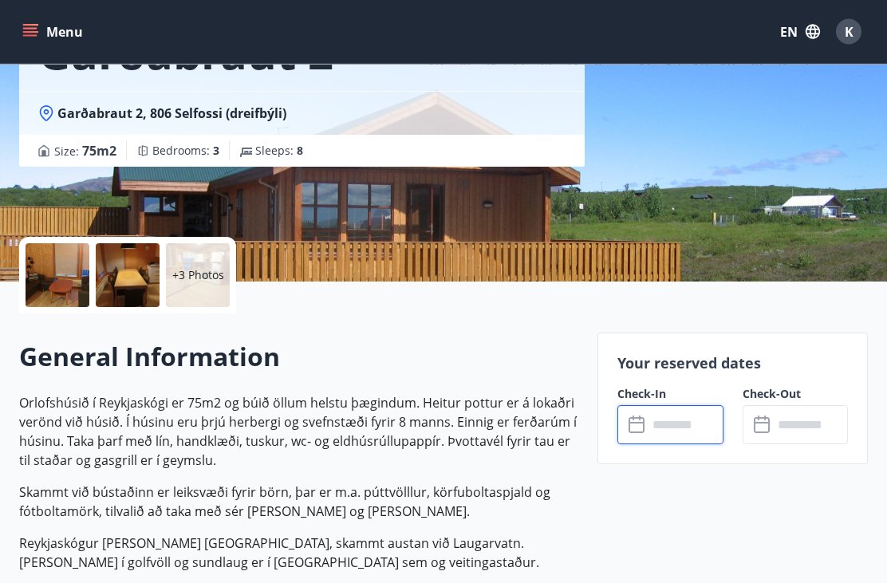
scroll to position [0, 0]
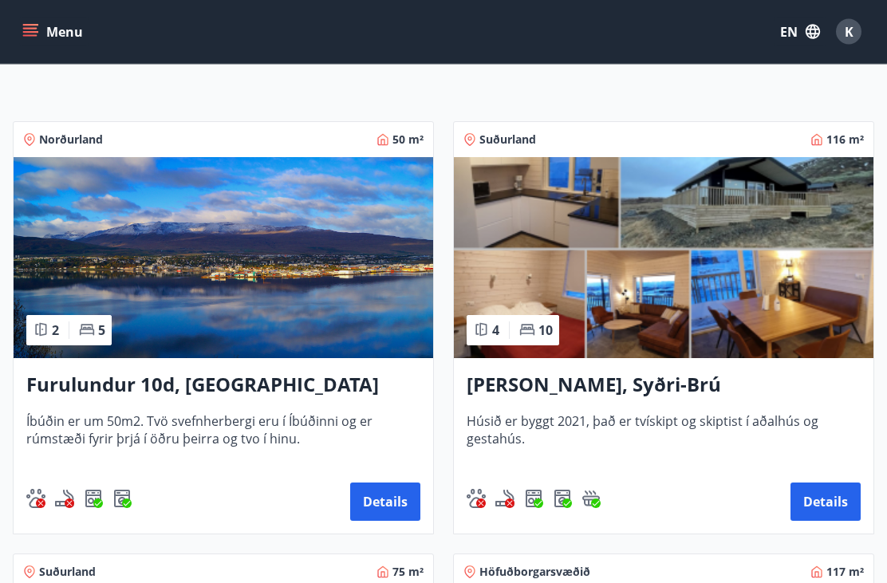
scroll to position [232, 0]
click at [381, 298] on img at bounding box center [224, 257] width 420 height 201
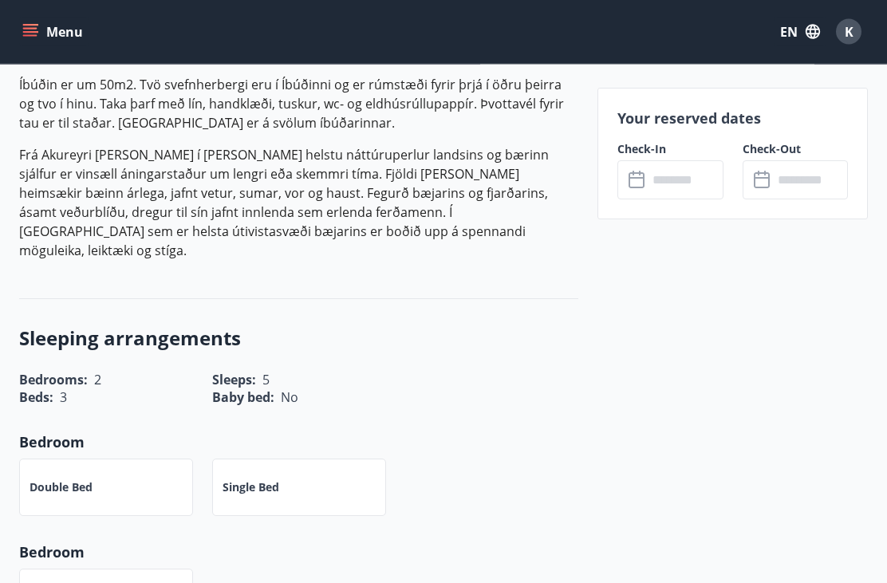
scroll to position [548, 0]
click at [686, 179] on input "text" at bounding box center [685, 179] width 75 height 39
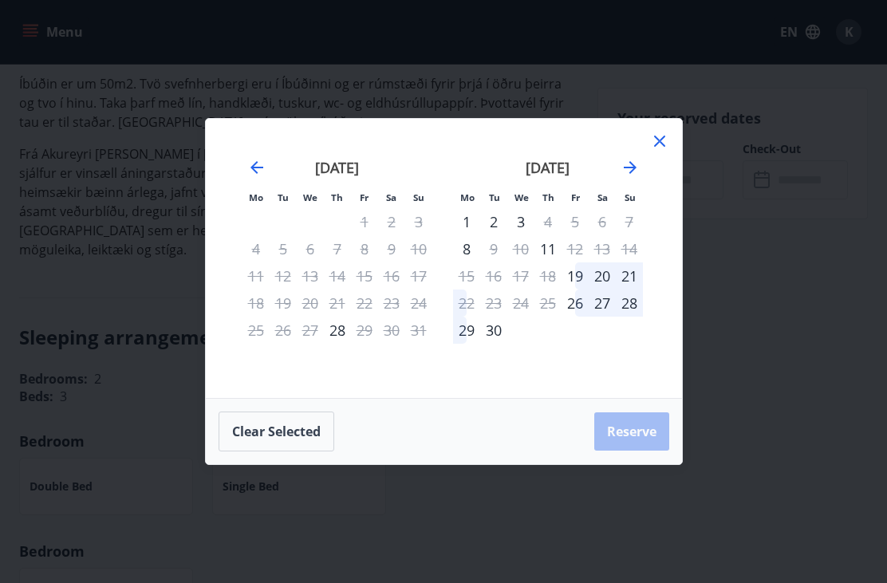
click at [628, 177] on icon "Move forward to switch to the next month." at bounding box center [630, 167] width 19 height 19
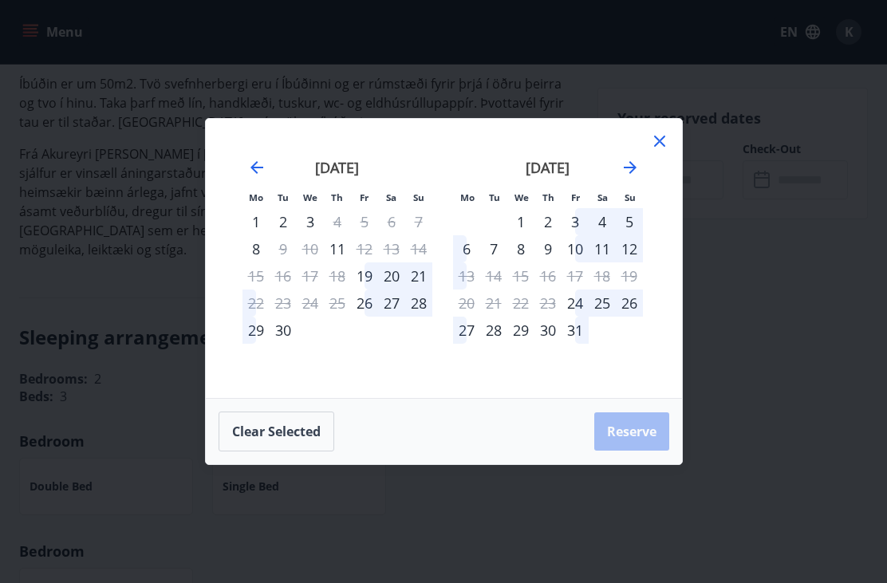
click at [627, 177] on icon "Move forward to switch to the next month." at bounding box center [630, 167] width 19 height 19
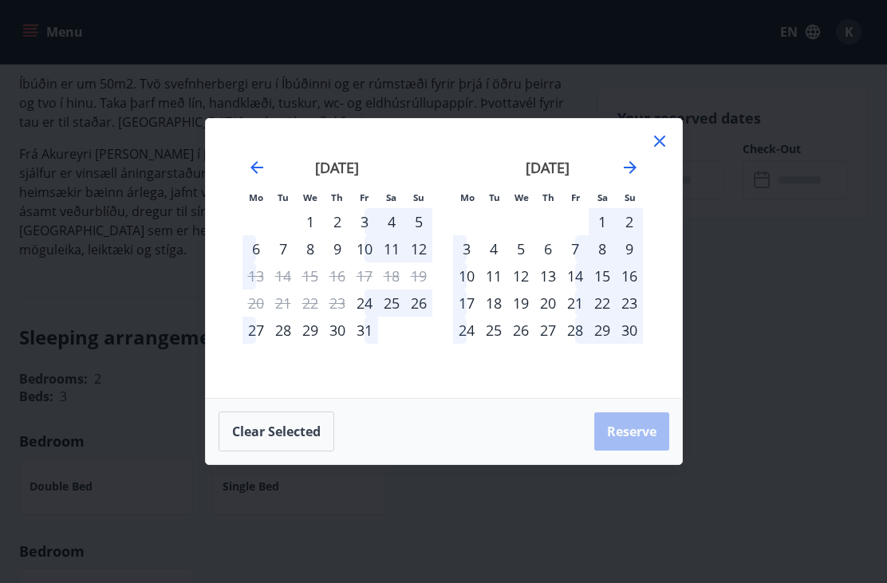
click at [627, 177] on icon "Move forward to switch to the next month." at bounding box center [630, 167] width 19 height 19
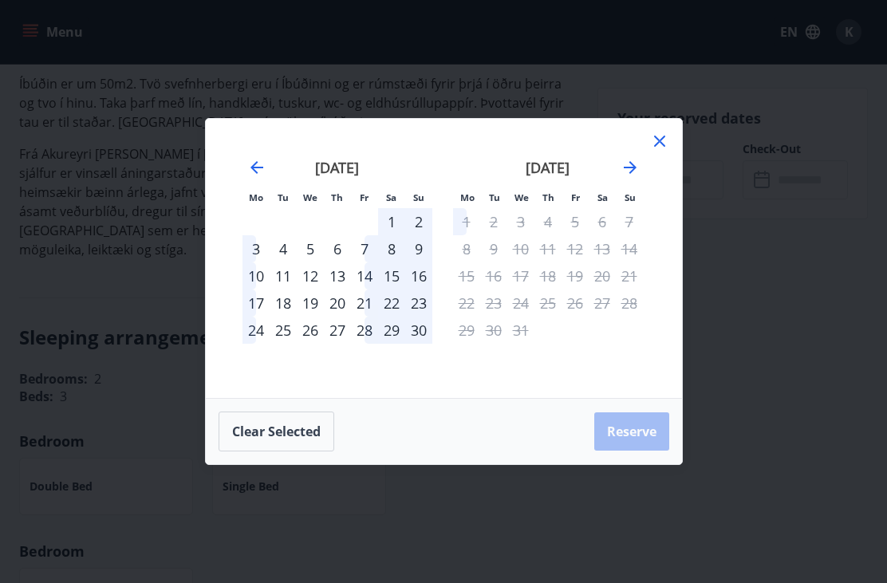
click at [259, 177] on icon "Move backward to switch to the previous month." at bounding box center [256, 167] width 19 height 19
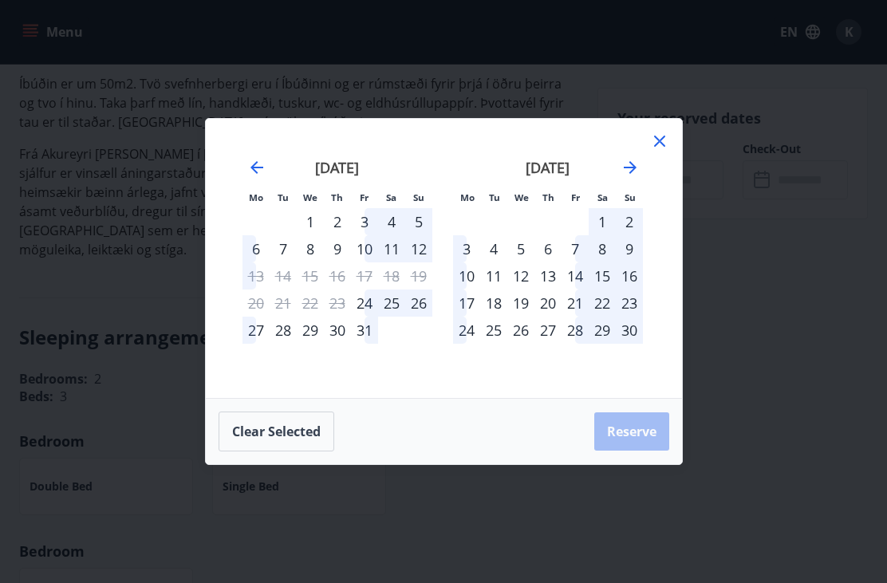
click at [259, 177] on icon "Move backward to switch to the previous month." at bounding box center [256, 167] width 19 height 19
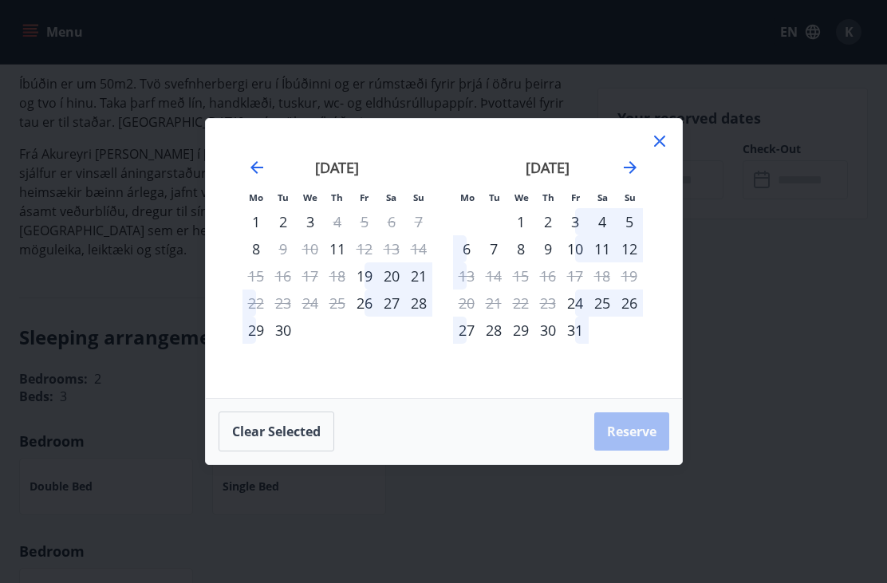
click at [259, 177] on icon "Move backward to switch to the previous month." at bounding box center [256, 167] width 19 height 19
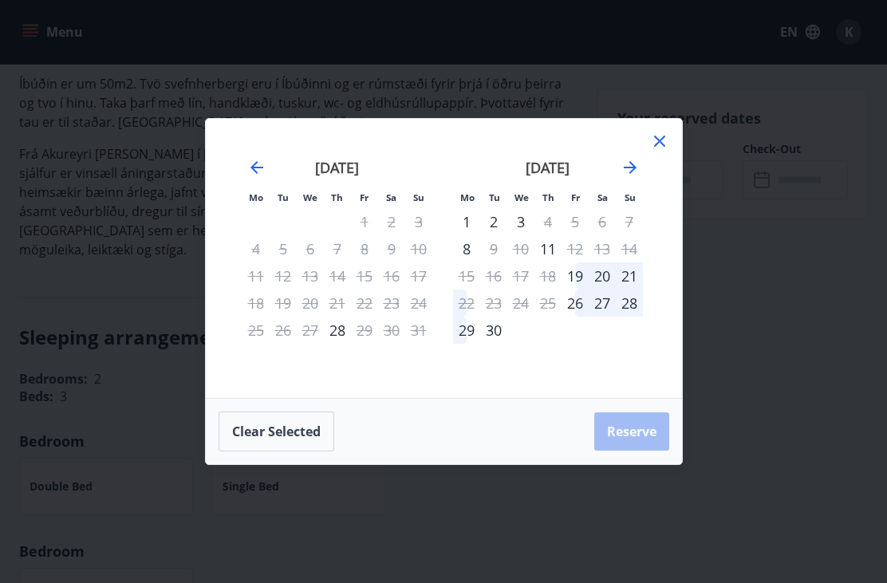
click at [667, 151] on icon at bounding box center [659, 141] width 19 height 19
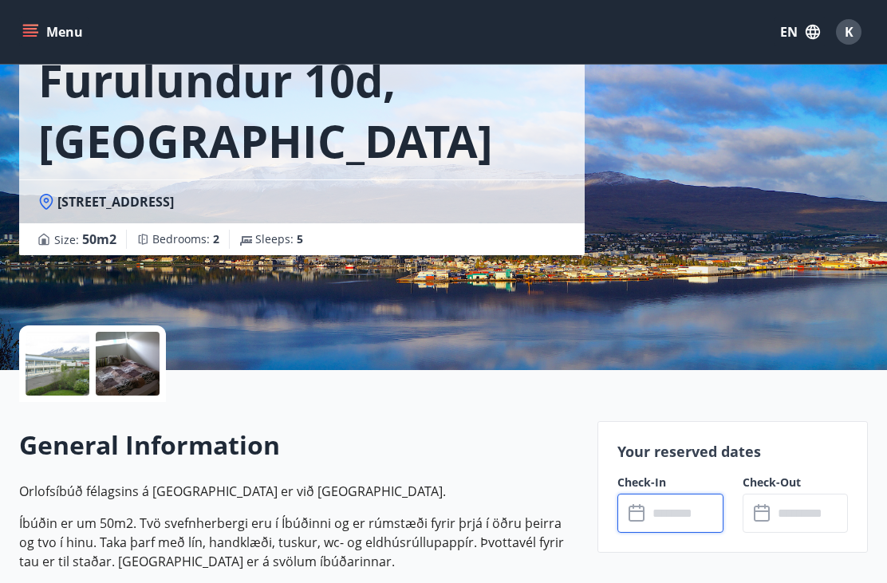
scroll to position [0, 0]
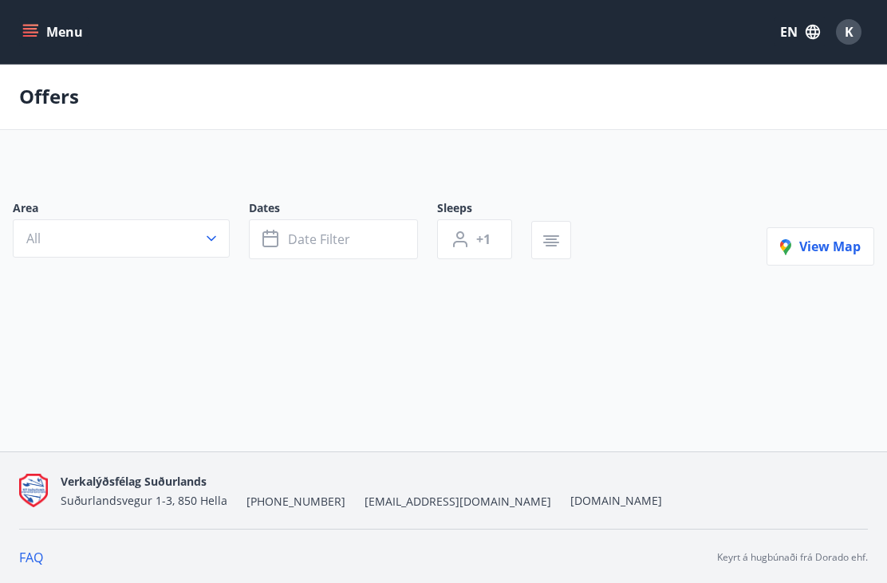
scroll to position [53, 0]
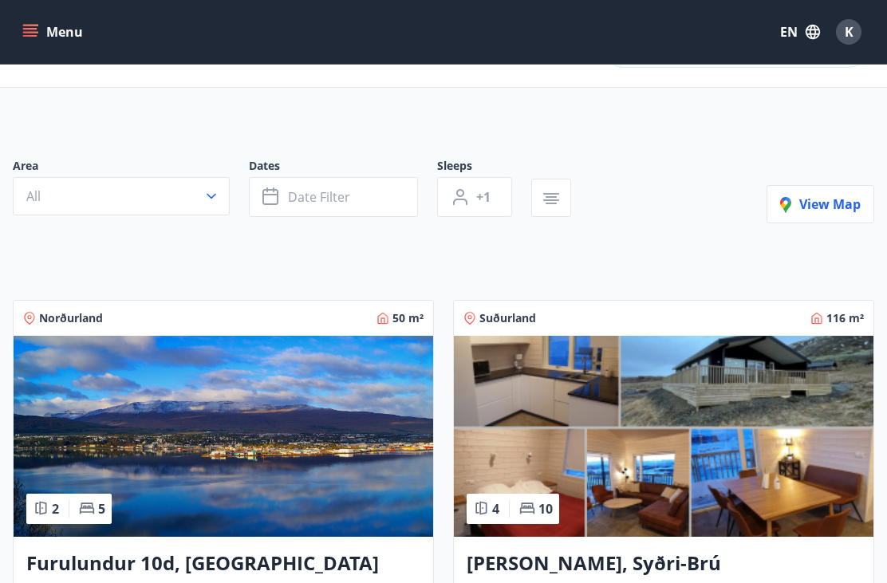
click at [851, 26] on span "K" at bounding box center [849, 32] width 9 height 18
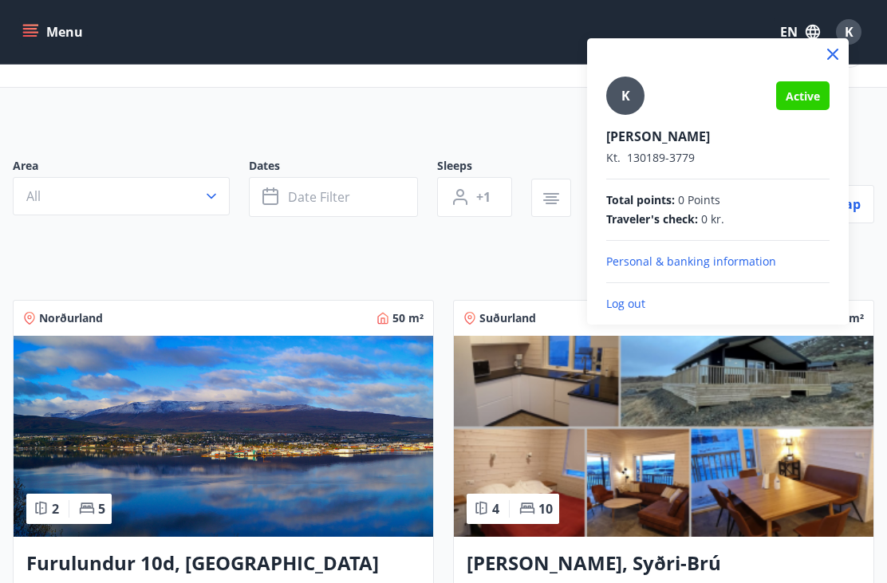
click at [709, 259] on p "Personal & banking information" at bounding box center [717, 262] width 223 height 16
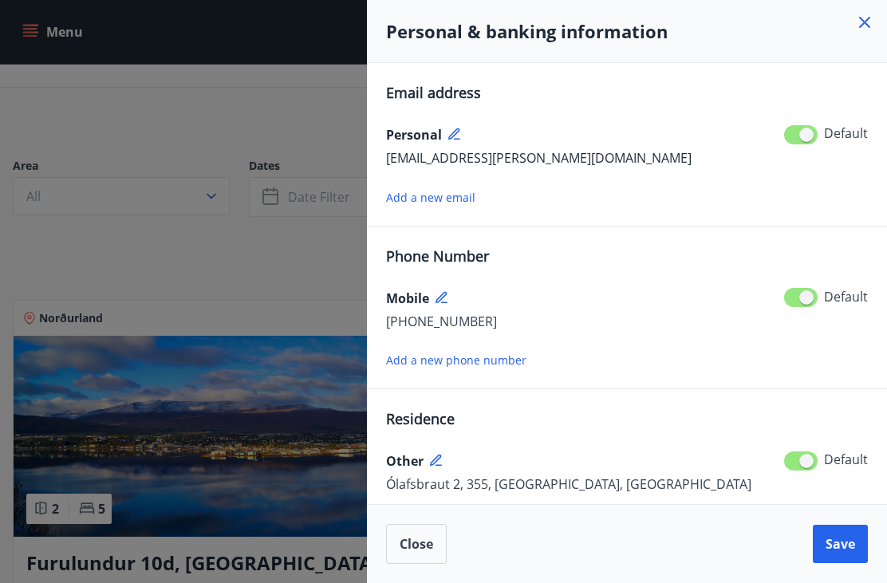
scroll to position [0, 0]
click at [867, 29] on icon at bounding box center [864, 22] width 19 height 19
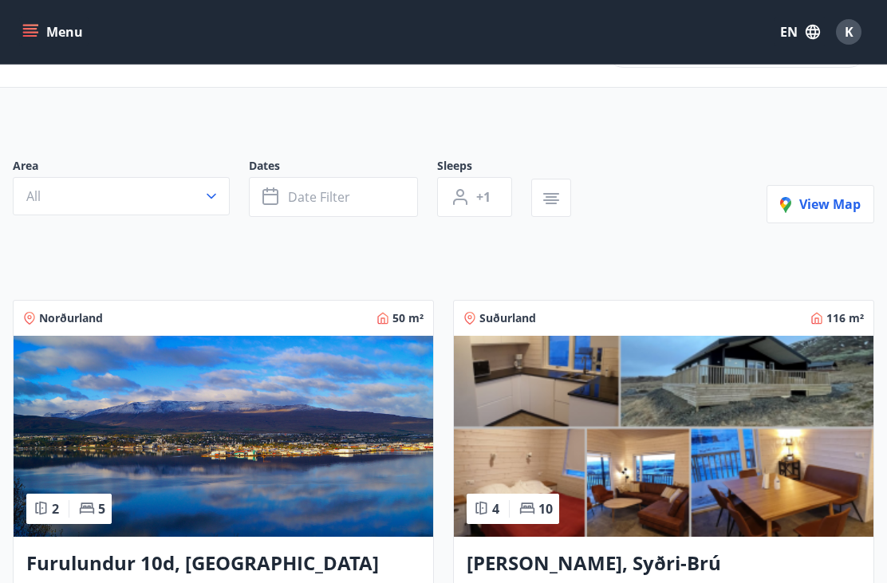
click at [812, 25] on icon "button" at bounding box center [813, 32] width 14 height 14
click at [53, 28] on div at bounding box center [443, 291] width 887 height 583
click at [20, 24] on button "Menu" at bounding box center [54, 32] width 70 height 29
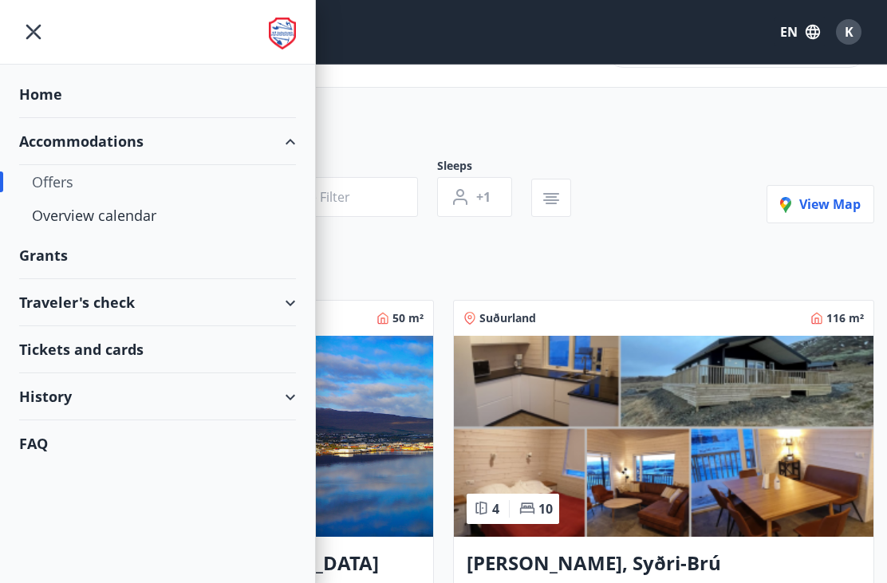
click at [265, 98] on div "Home" at bounding box center [157, 94] width 277 height 47
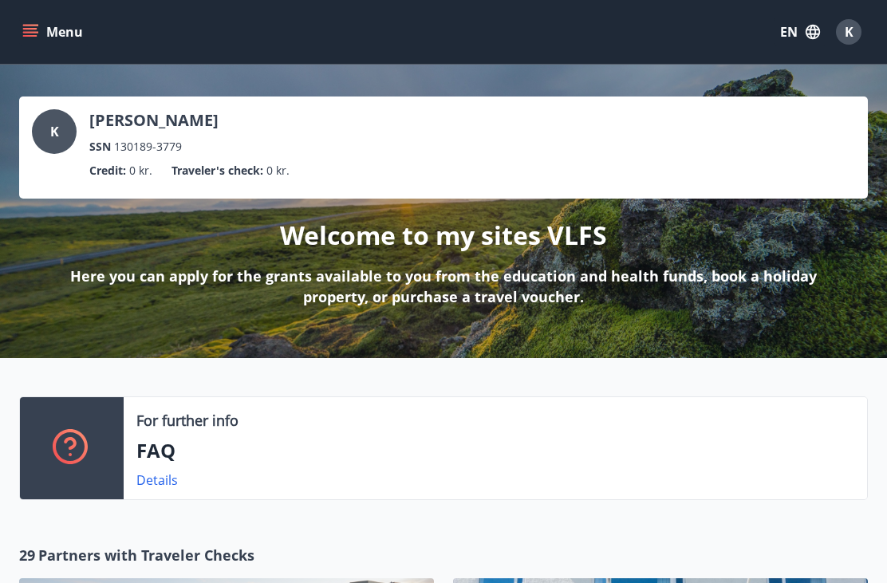
click at [37, 34] on icon "menu" at bounding box center [30, 32] width 16 height 16
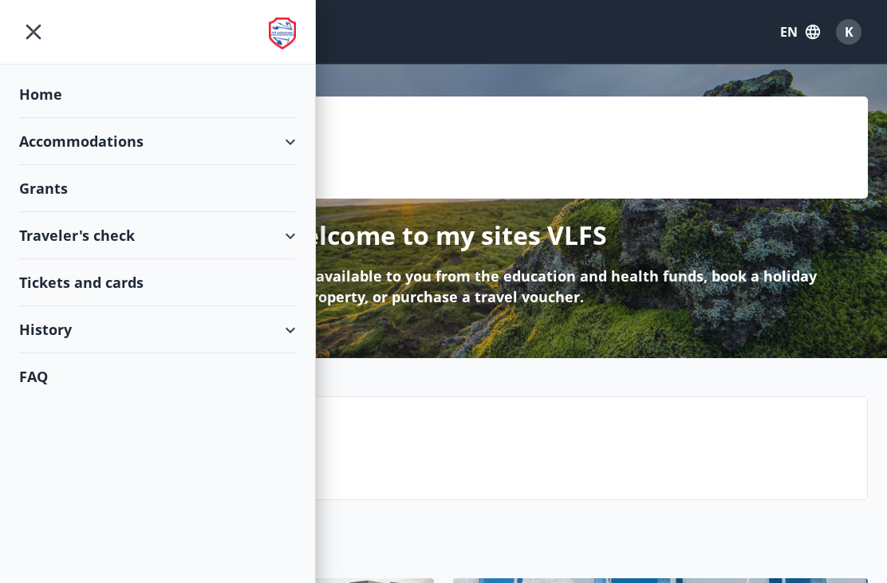
click at [288, 29] on img at bounding box center [282, 34] width 27 height 32
